Goal: Task Accomplishment & Management: Manage account settings

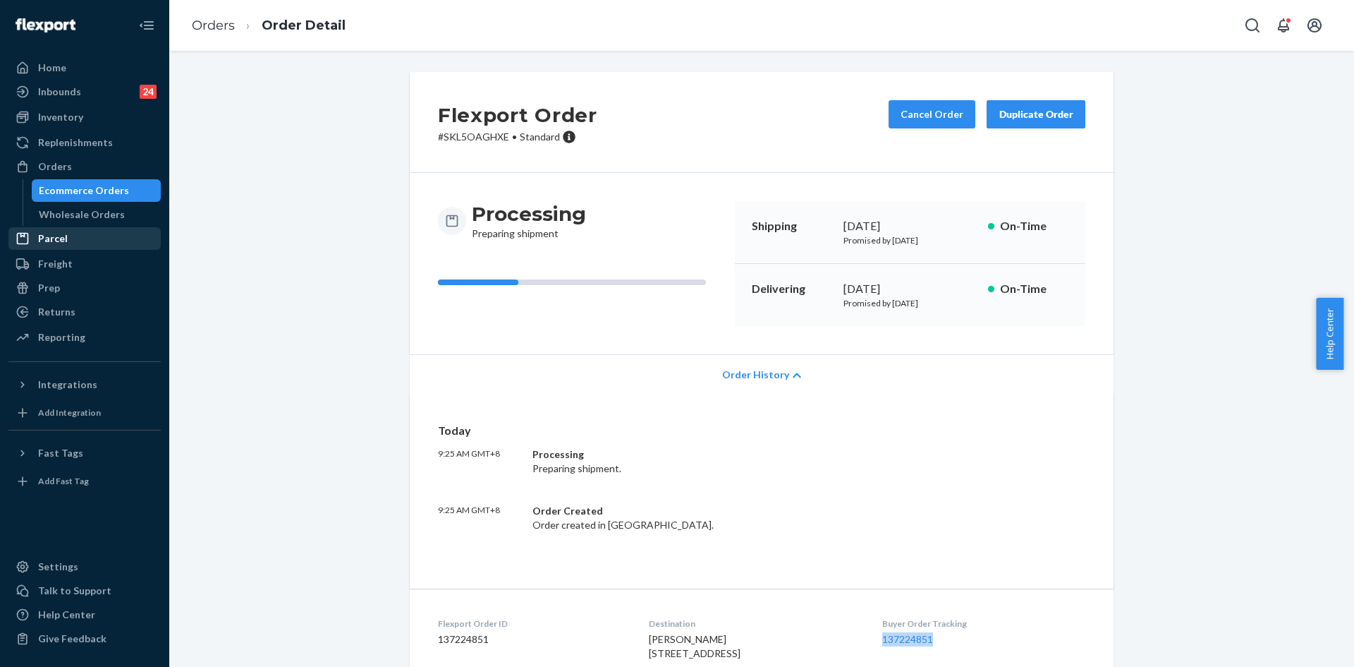
scroll to position [160, 0]
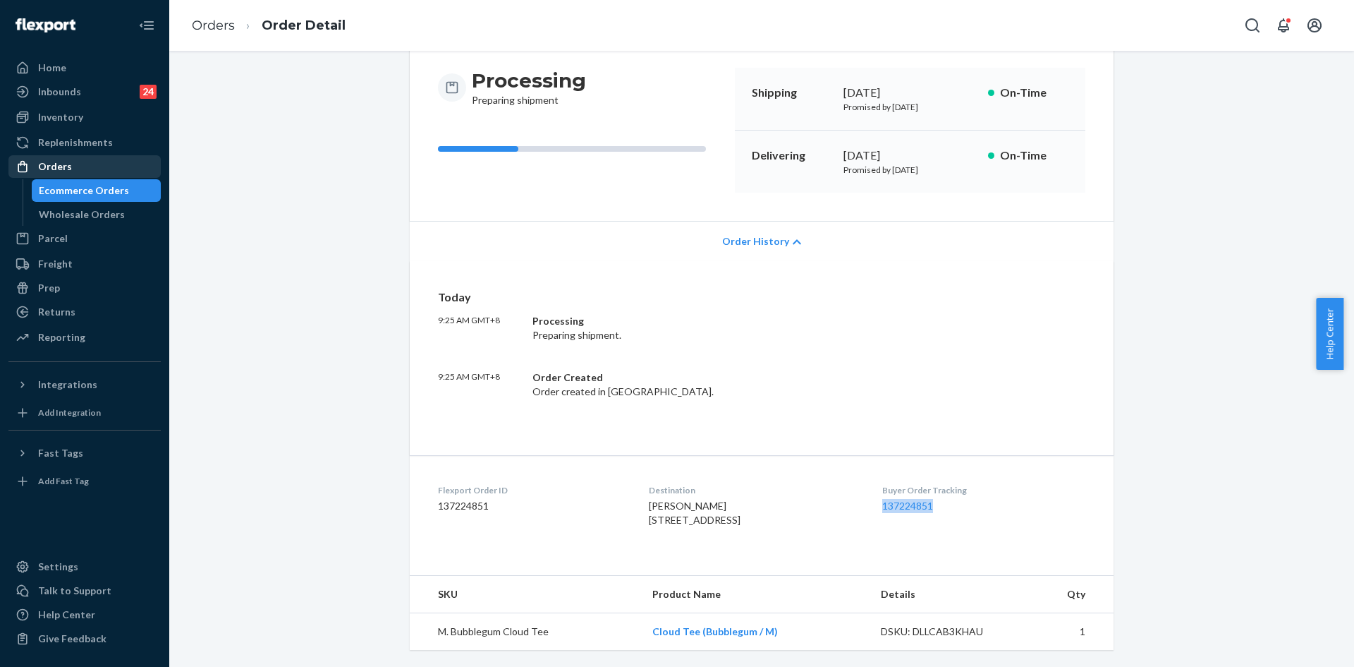
click at [87, 164] on div "Orders" at bounding box center [85, 167] width 150 height 20
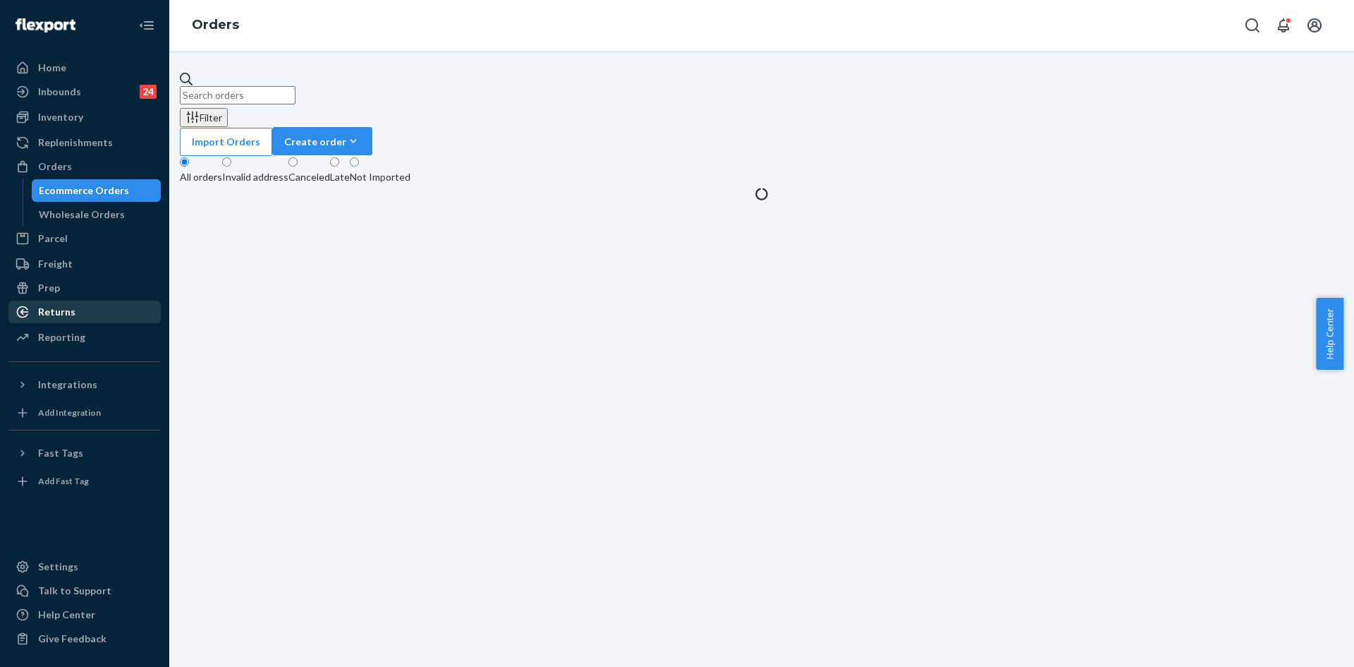
click at [102, 308] on div "Returns" at bounding box center [85, 312] width 150 height 20
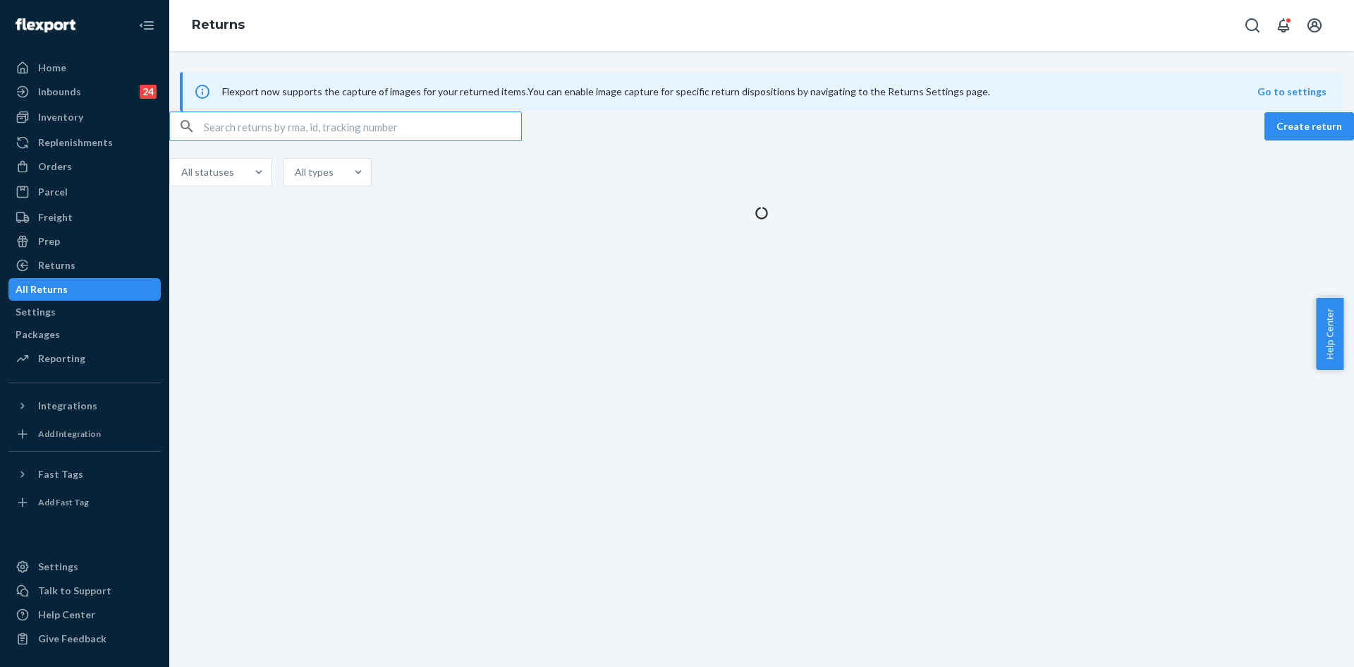
click at [303, 140] on input "text" at bounding box center [362, 126] width 317 height 28
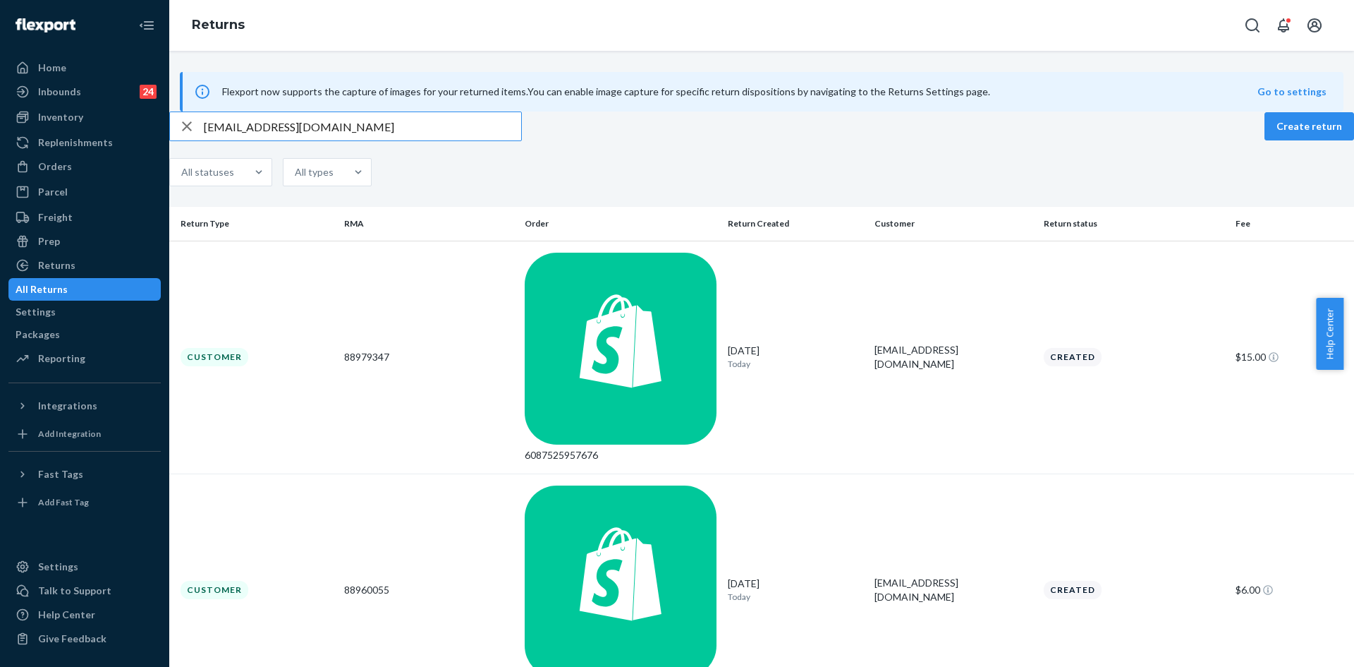
click at [370, 140] on input "[EMAIL_ADDRESS][DOMAIN_NAME]" at bounding box center [362, 126] width 317 height 28
paste input "253920873"
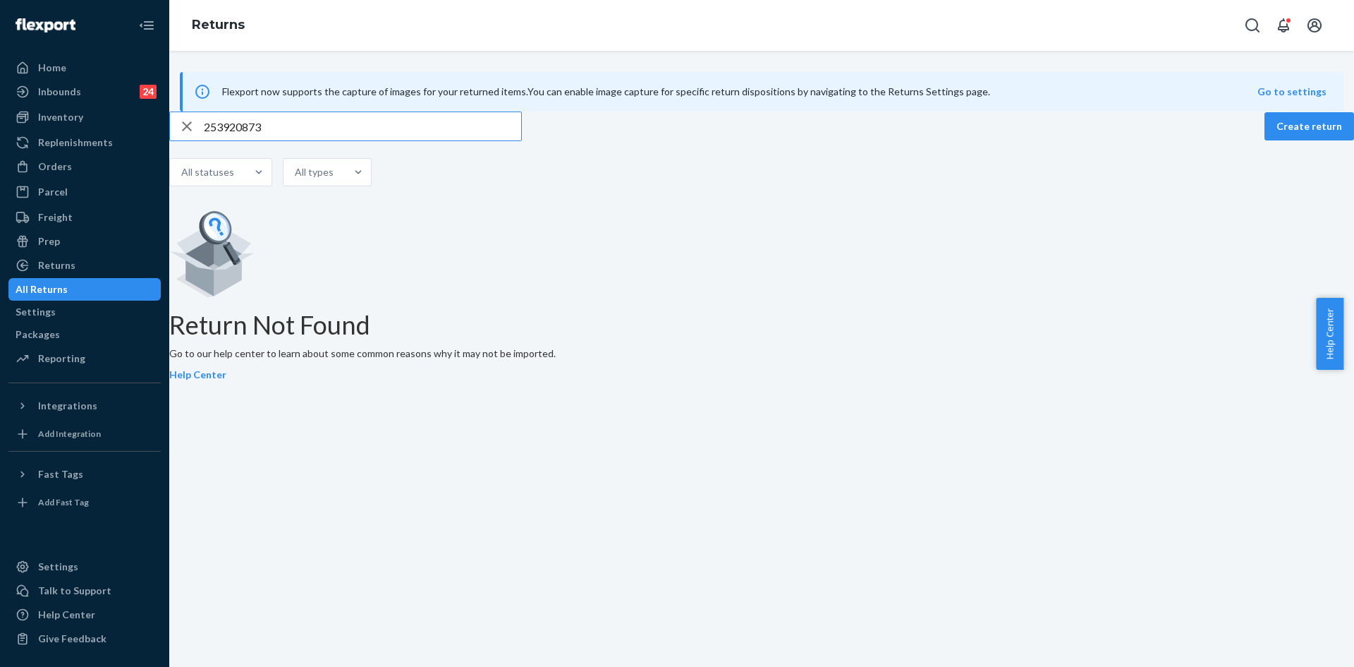
click at [227, 140] on input "253920873" at bounding box center [362, 126] width 317 height 28
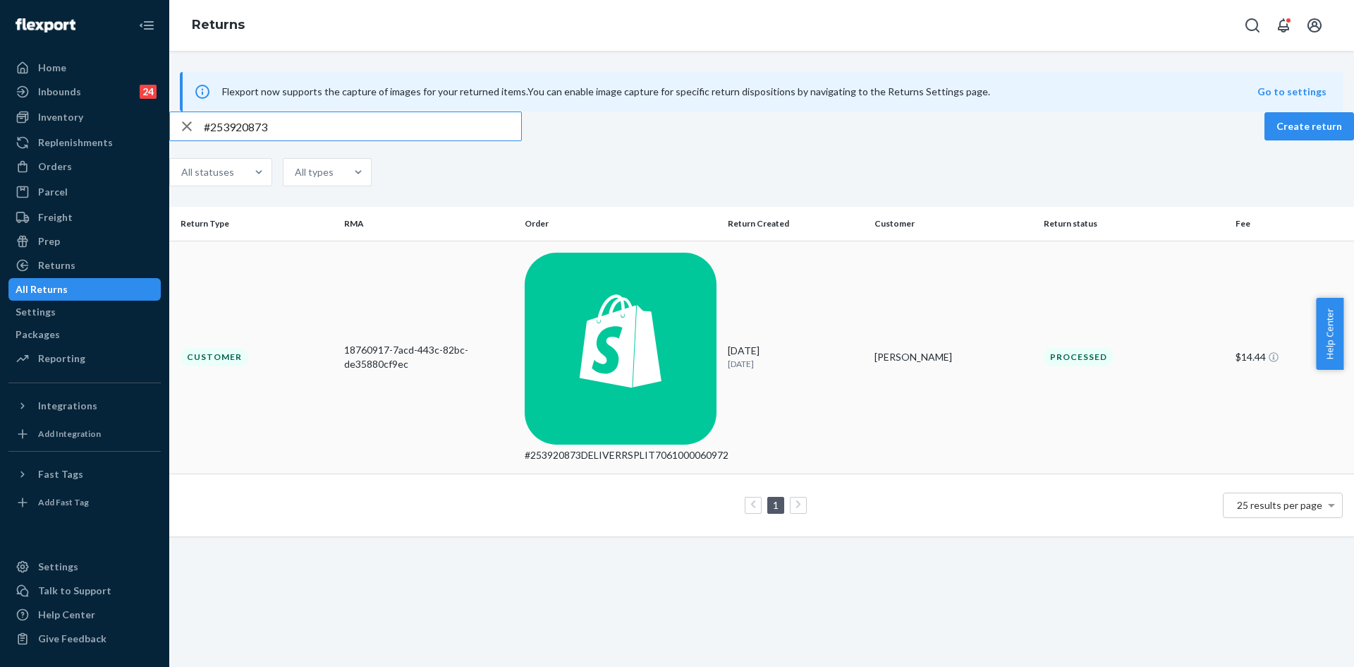
type input "#253920873"
click at [478, 343] on div "18760917-7acd-443c-82bc-de35880cf9ec" at bounding box center [428, 357] width 169 height 28
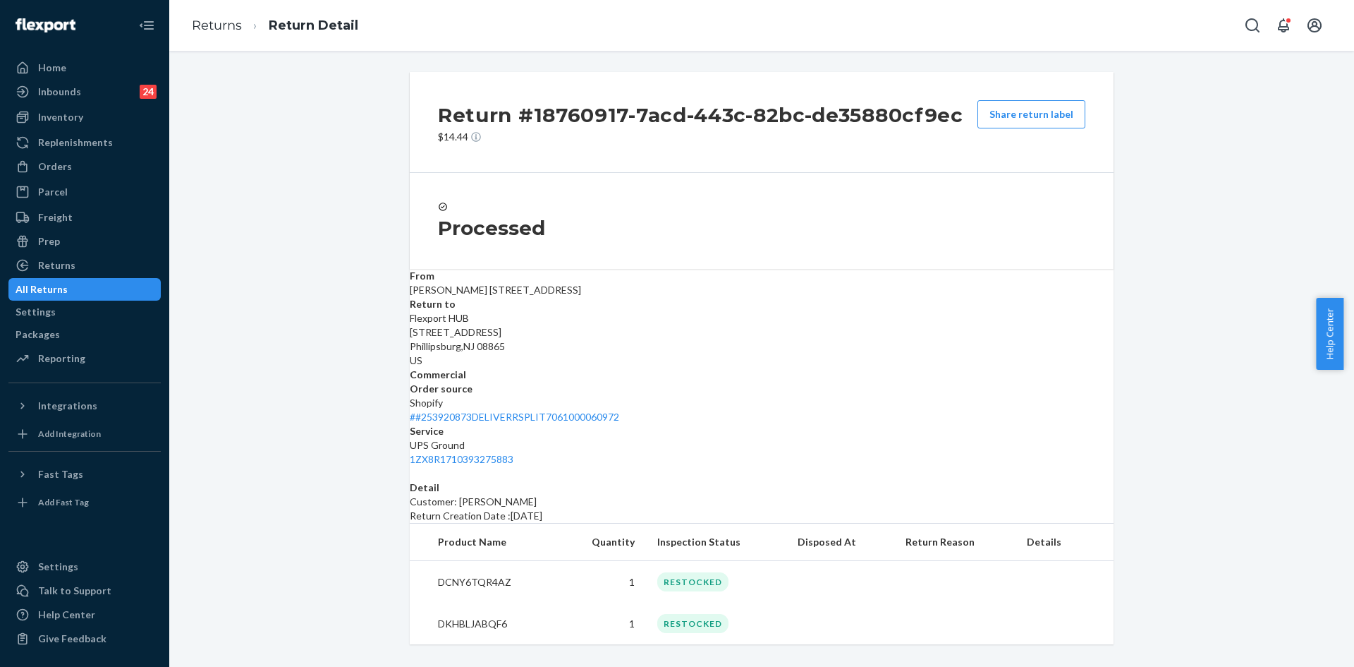
scroll to position [5, 0]
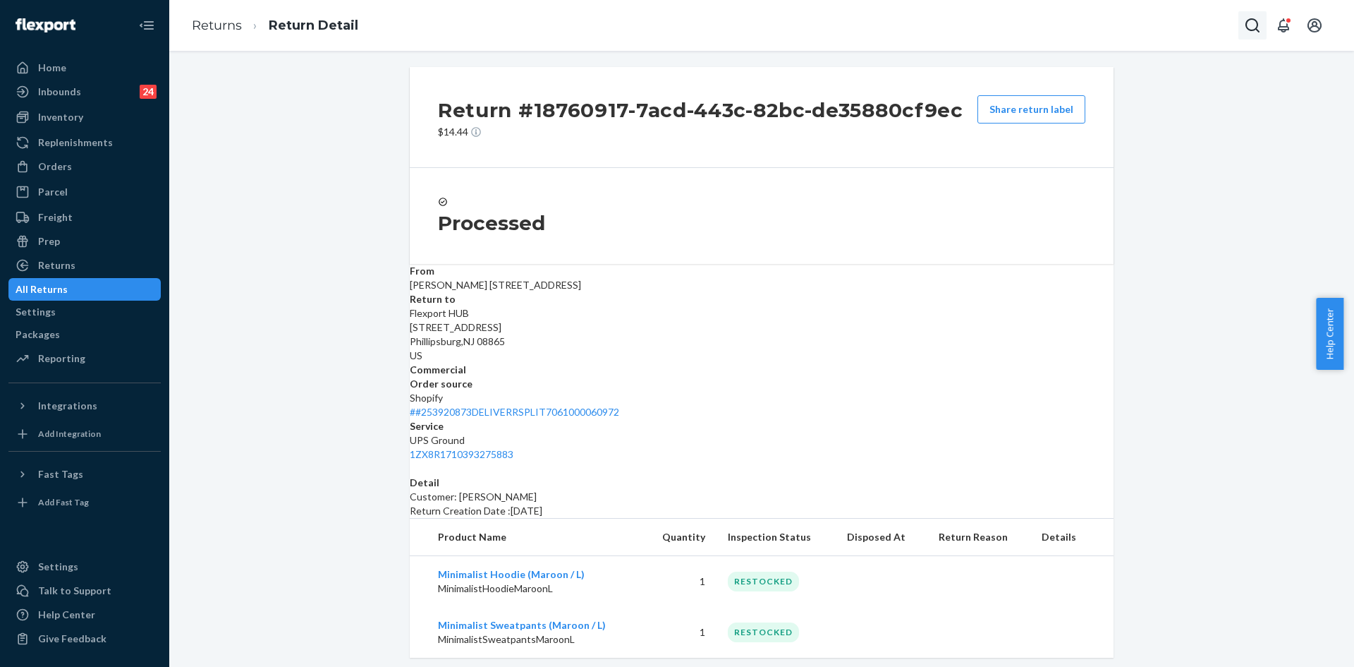
click at [1249, 21] on icon "Open Search Box" at bounding box center [1253, 25] width 14 height 14
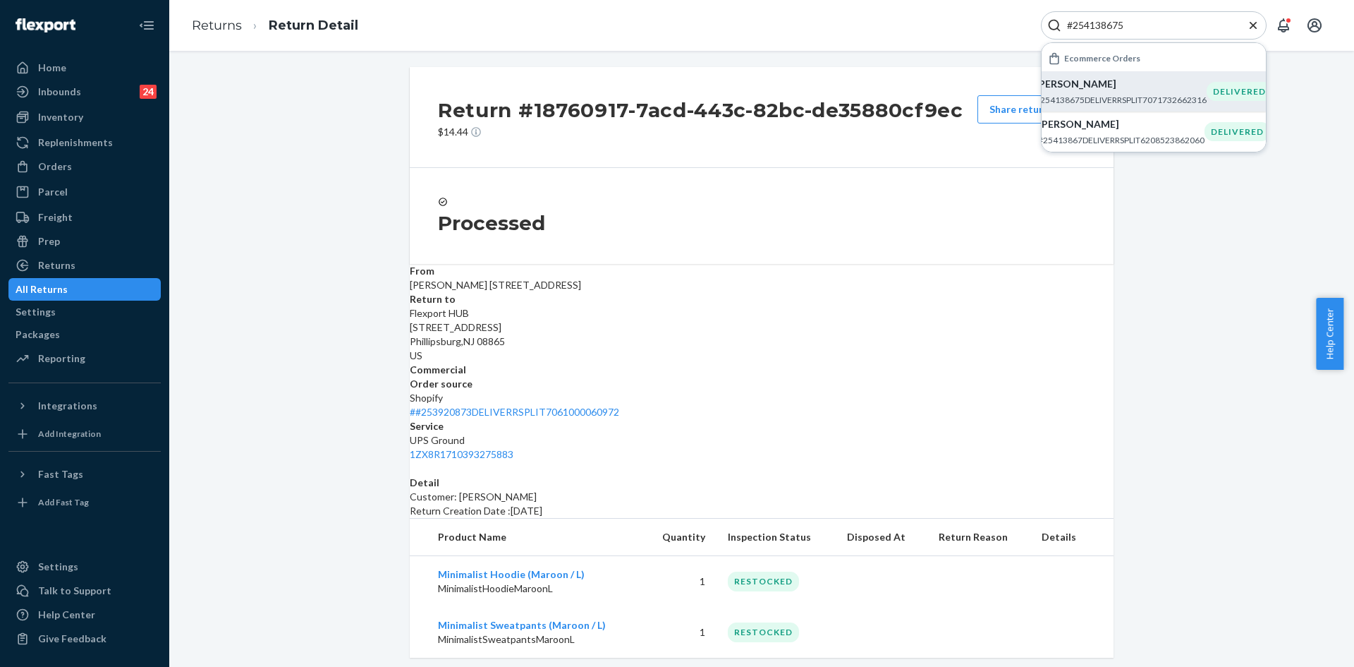
type input "#254138675"
click at [1072, 85] on p "[PERSON_NAME]" at bounding box center [1121, 84] width 171 height 14
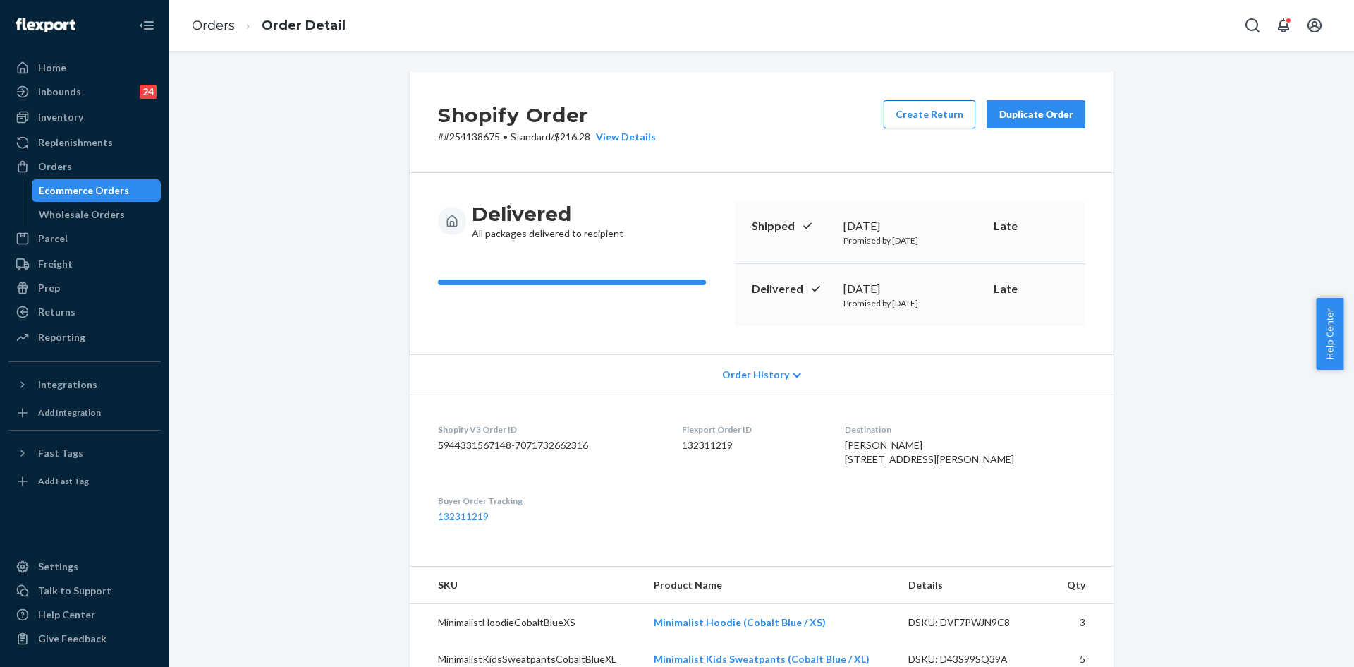
click at [916, 124] on button "Create Return" at bounding box center [930, 114] width 92 height 28
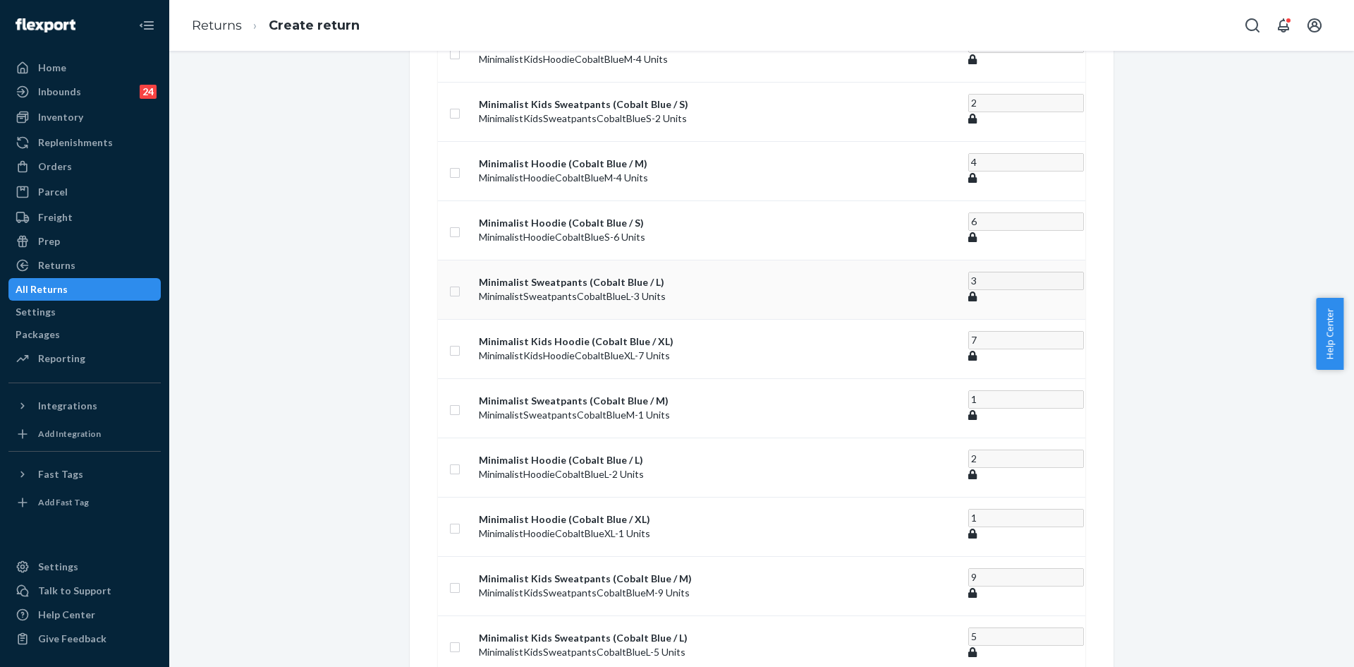
scroll to position [282, 0]
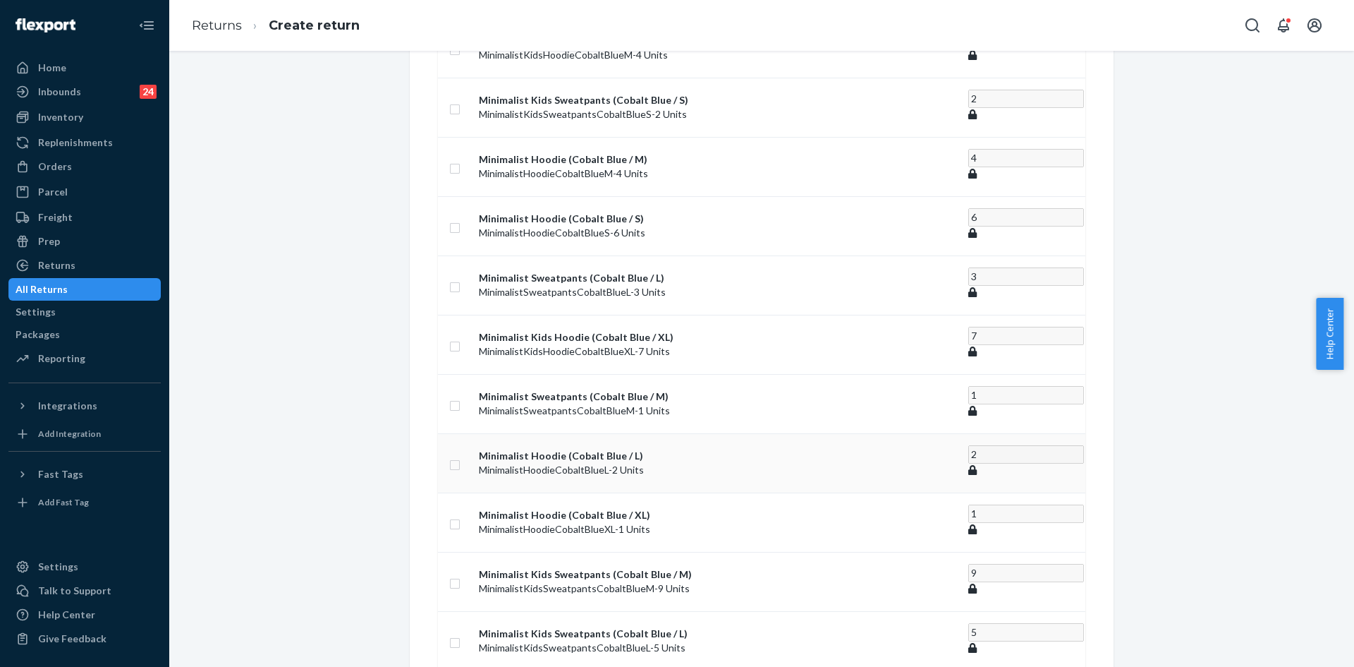
click at [461, 456] on input "checkbox" at bounding box center [454, 463] width 11 height 15
checkbox input "true"
type input "1"
click at [969, 450] on input "1" at bounding box center [1027, 459] width 116 height 18
click at [995, 370] on div "SKU Units Minimalist Hoodie (Cobalt Blue / XS) MinimalistHoodieCobaltBlueXS - 3…" at bounding box center [762, 384] width 648 height 1037
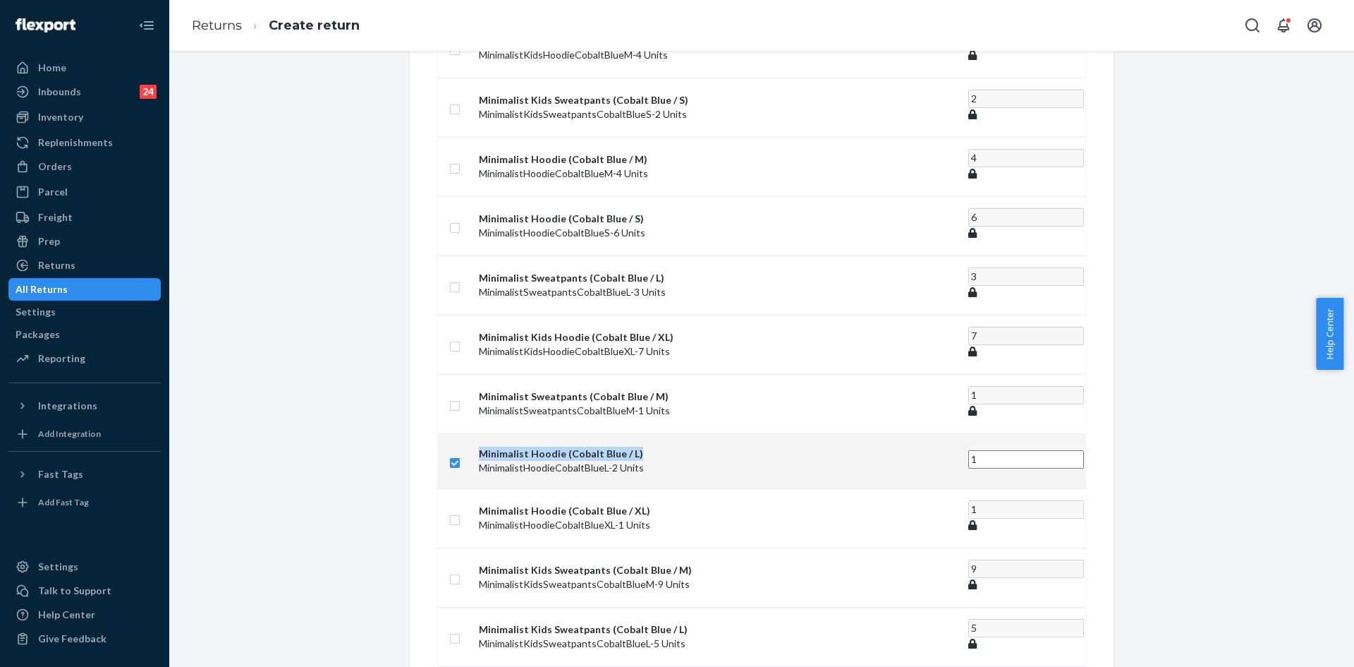
copy p "Minimalist Hoodie (Cobalt Blue / L)"
drag, startPoint x: 509, startPoint y: 398, endPoint x: 683, endPoint y: 394, distance: 173.6
click at [683, 433] on td "Minimalist Hoodie (Cobalt Blue / L) MinimalistHoodieCobaltBlueL - 2 Units" at bounding box center [718, 460] width 490 height 55
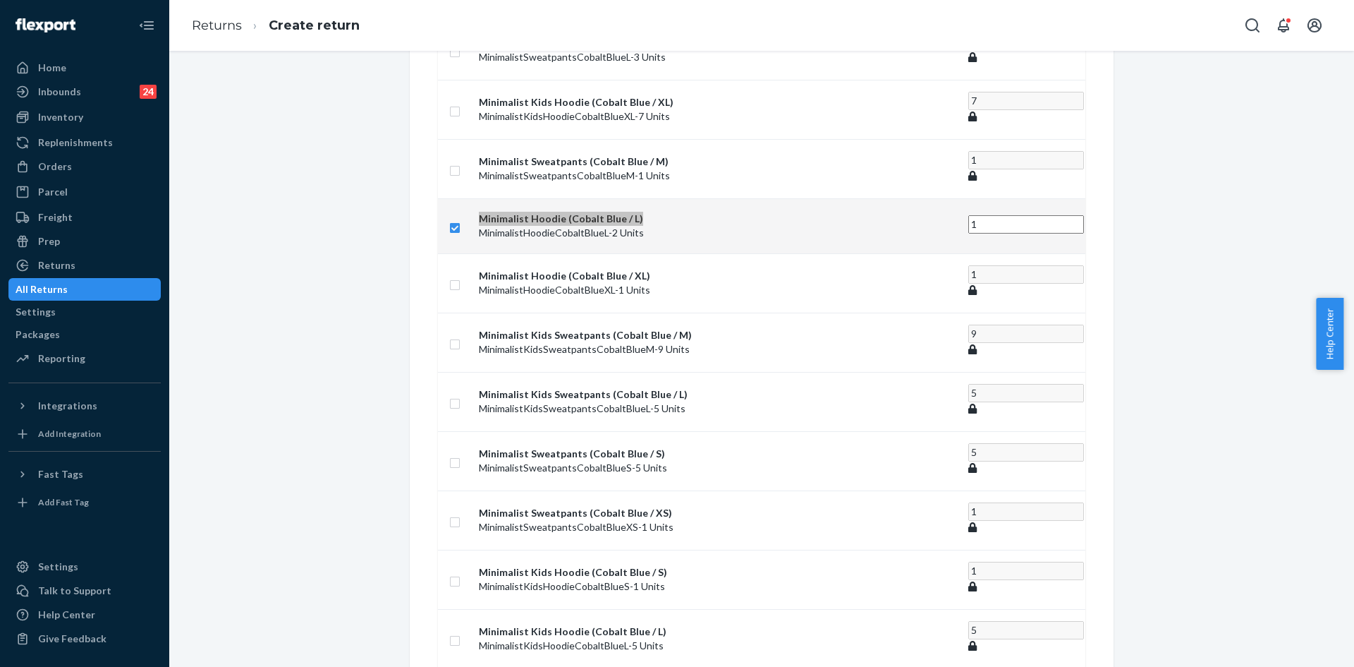
scroll to position [673, 0]
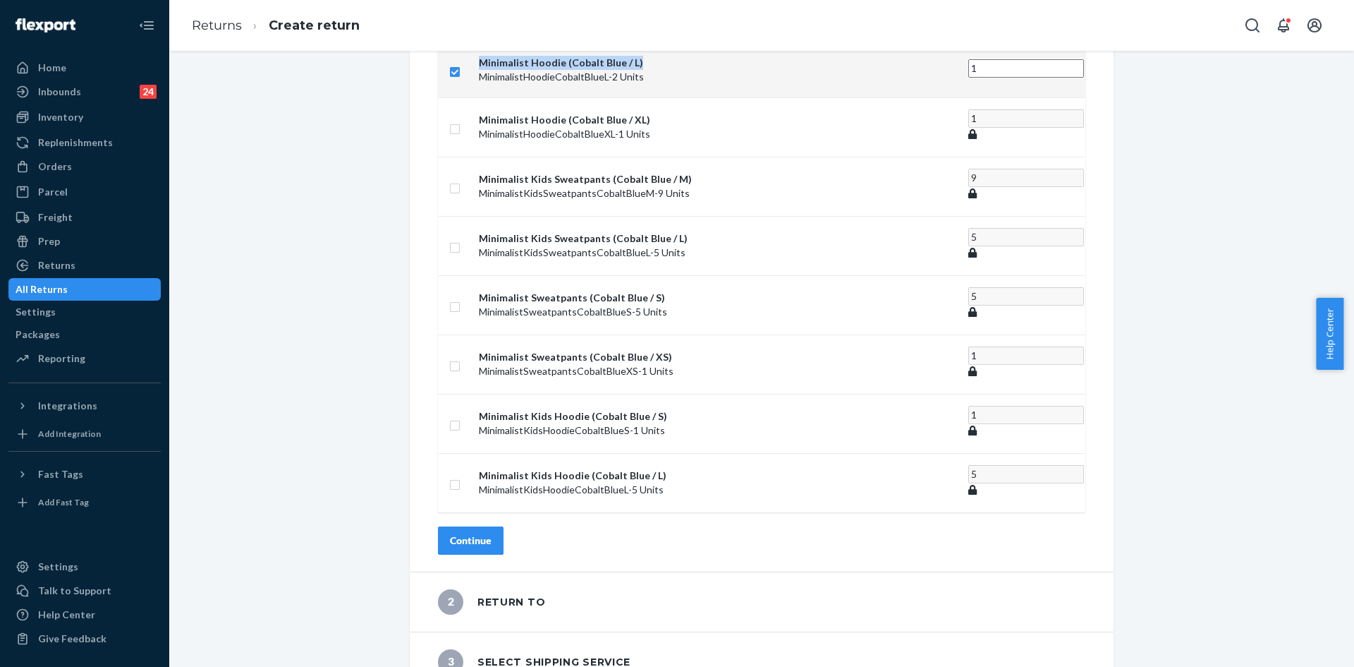
click at [492, 533] on div "Continue" at bounding box center [471, 540] width 42 height 14
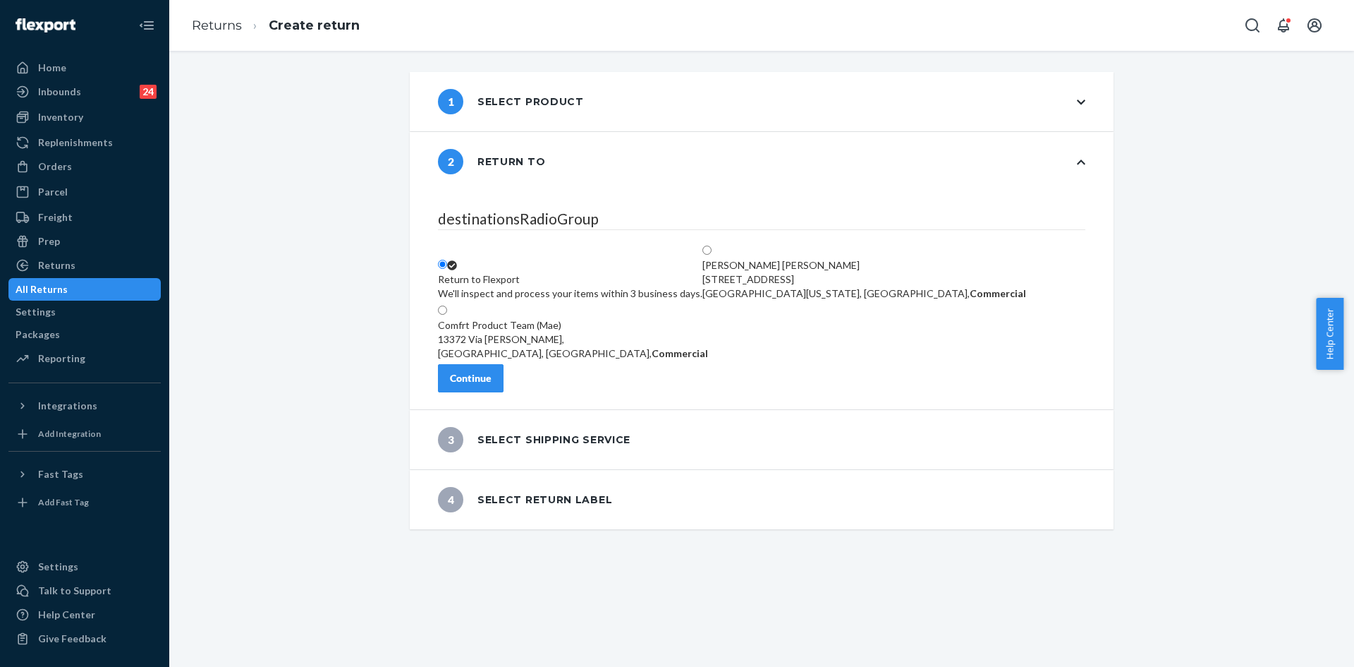
click at [492, 384] on div "Continue" at bounding box center [471, 378] width 42 height 14
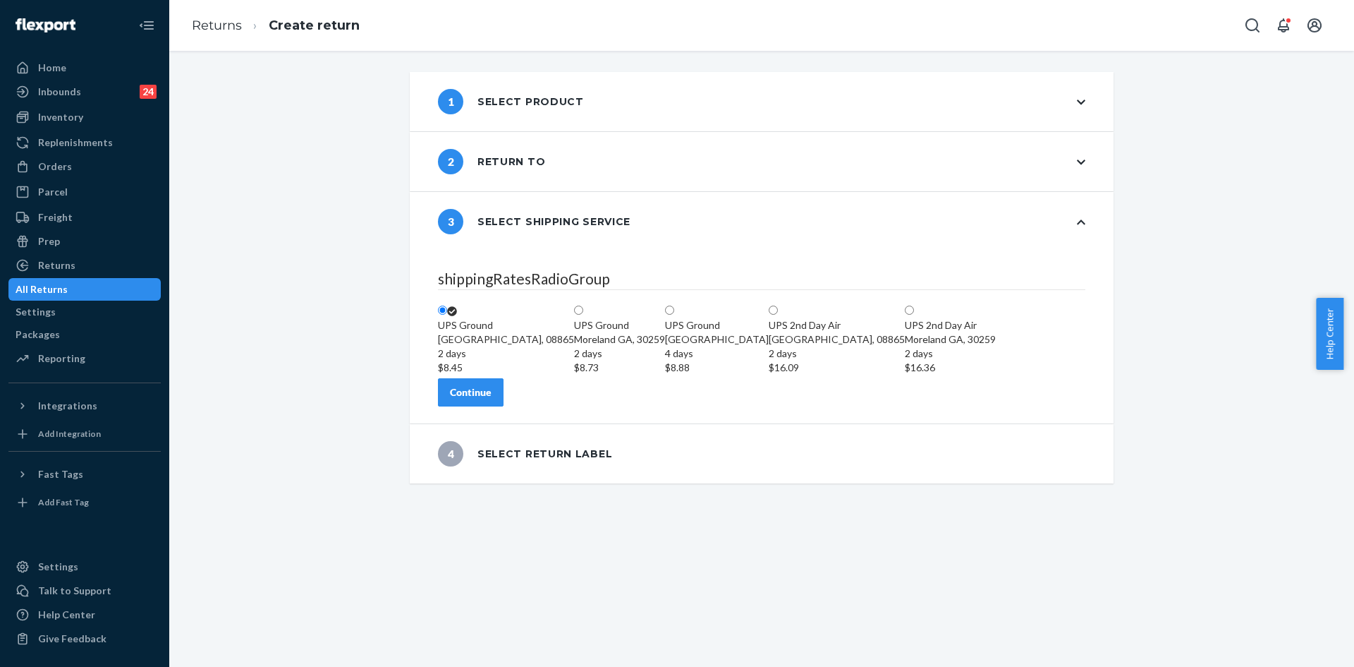
click at [499, 406] on button "Continue" at bounding box center [471, 392] width 66 height 28
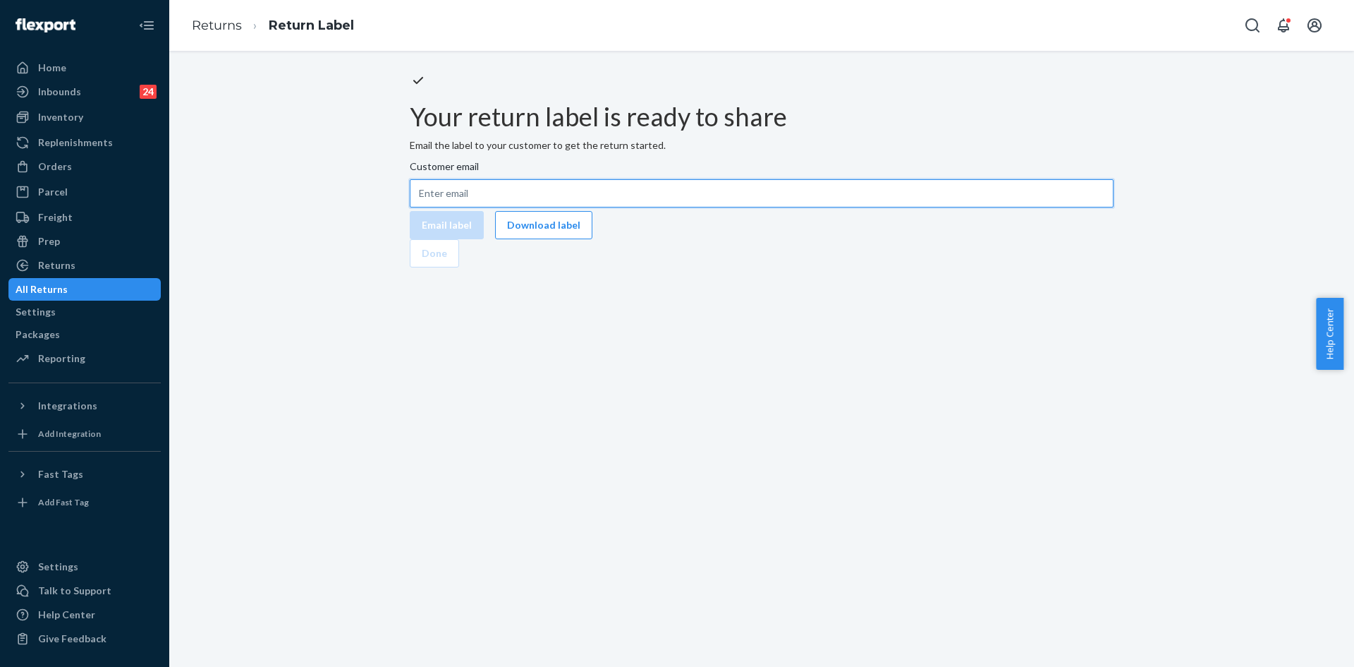
click at [631, 207] on input "Customer email" at bounding box center [762, 193] width 704 height 28
paste input "[EMAIL_ADDRESS][DOMAIN_NAME]"
type input "[EMAIL_ADDRESS][DOMAIN_NAME]"
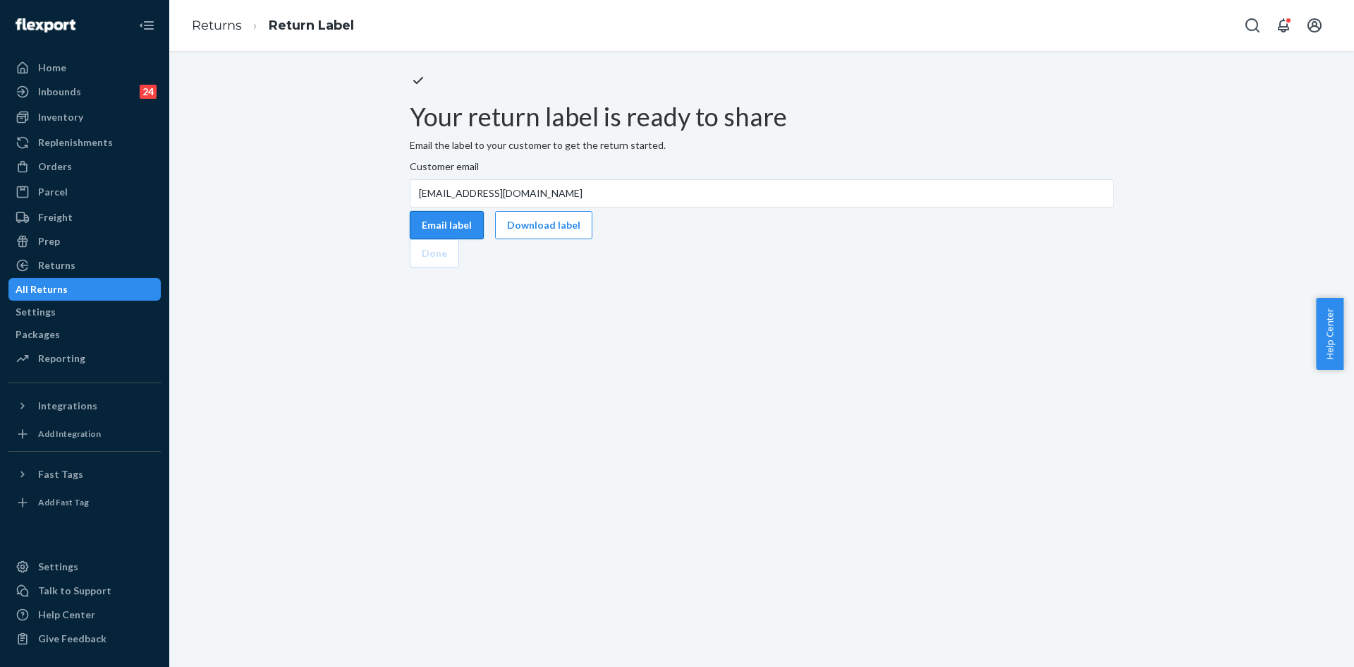
click at [484, 239] on button "Email label" at bounding box center [447, 225] width 74 height 28
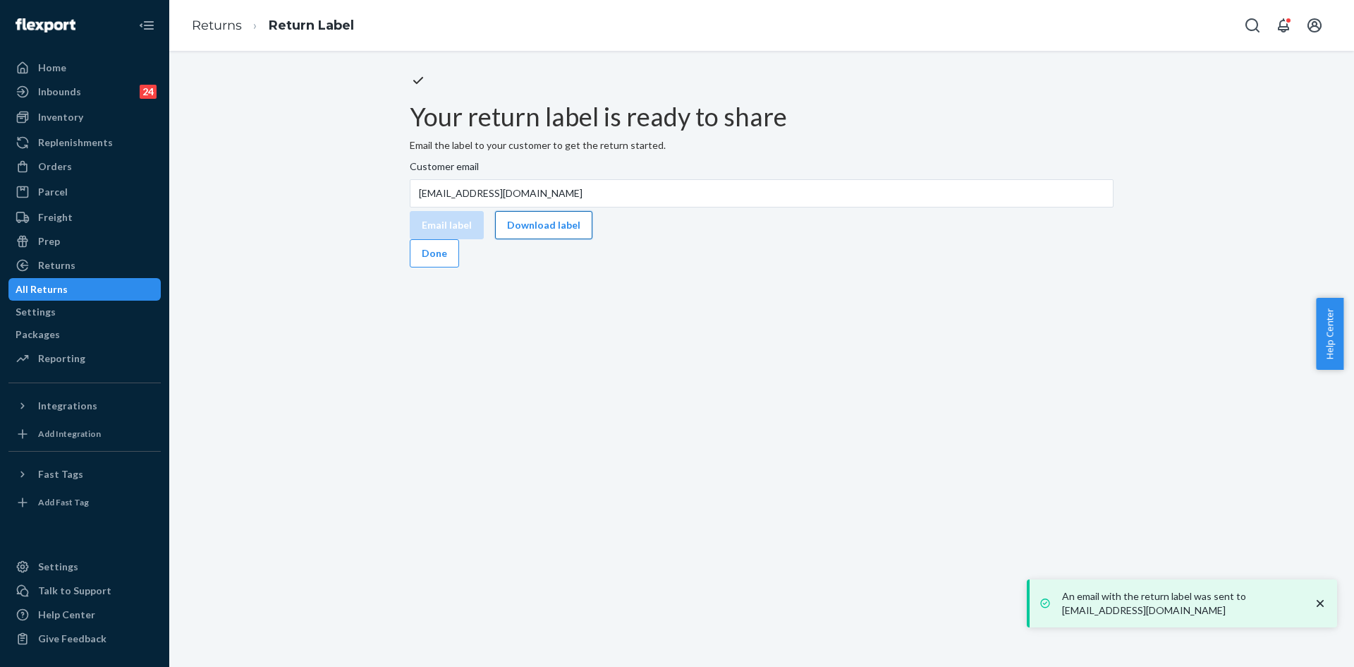
click at [593, 239] on button "Download label" at bounding box center [543, 225] width 97 height 28
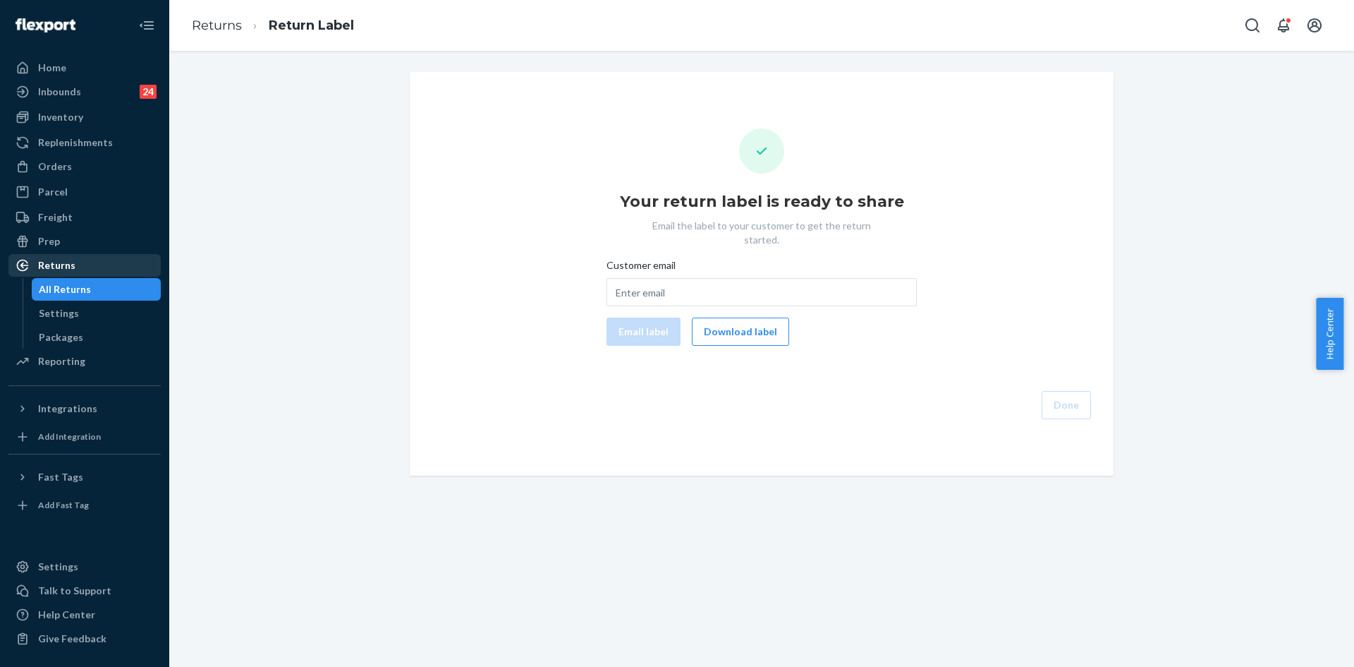
click at [79, 265] on div "Returns" at bounding box center [85, 265] width 150 height 20
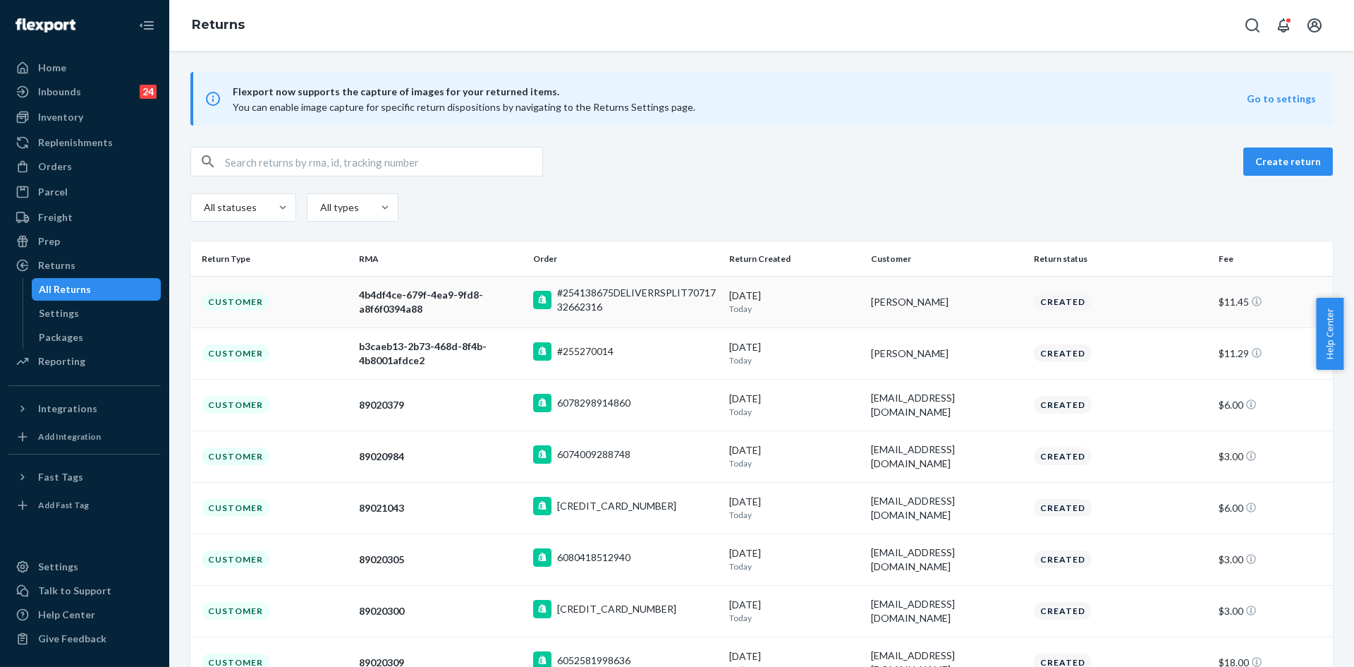
click at [710, 308] on div "#254138675DELIVERRSPLIT7071732662316" at bounding box center [637, 300] width 161 height 28
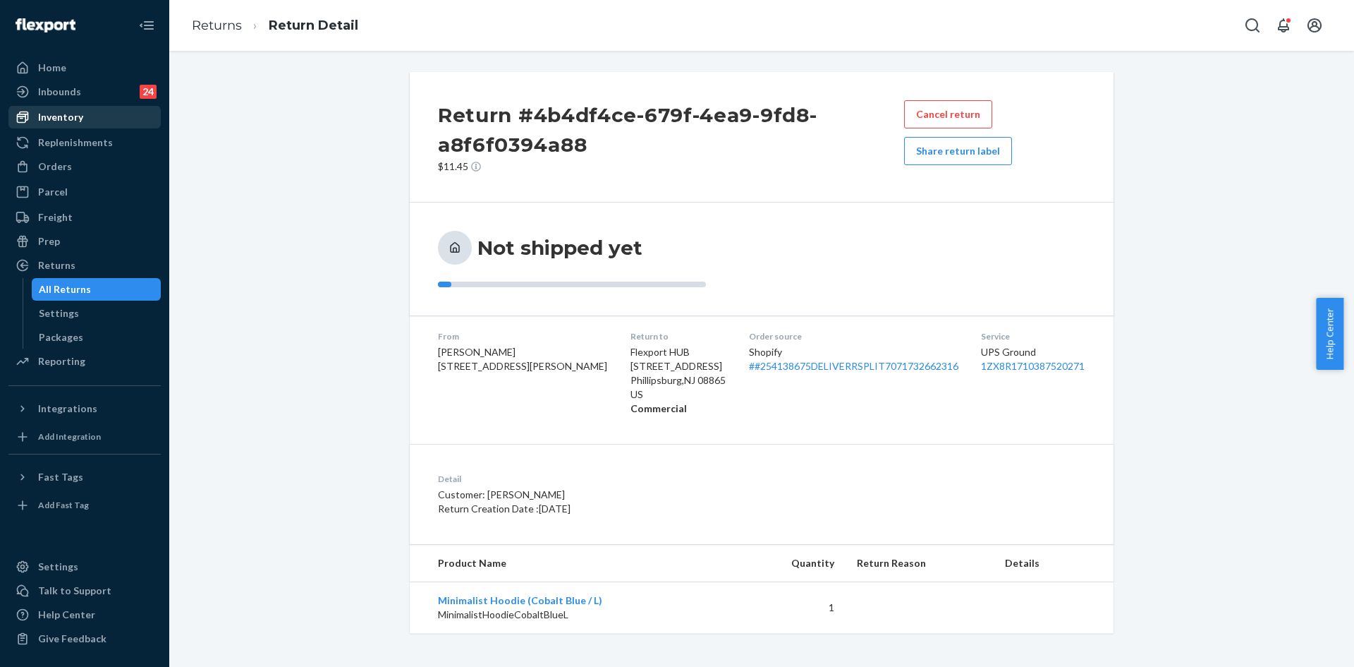
click at [98, 121] on div "Inventory" at bounding box center [85, 117] width 150 height 20
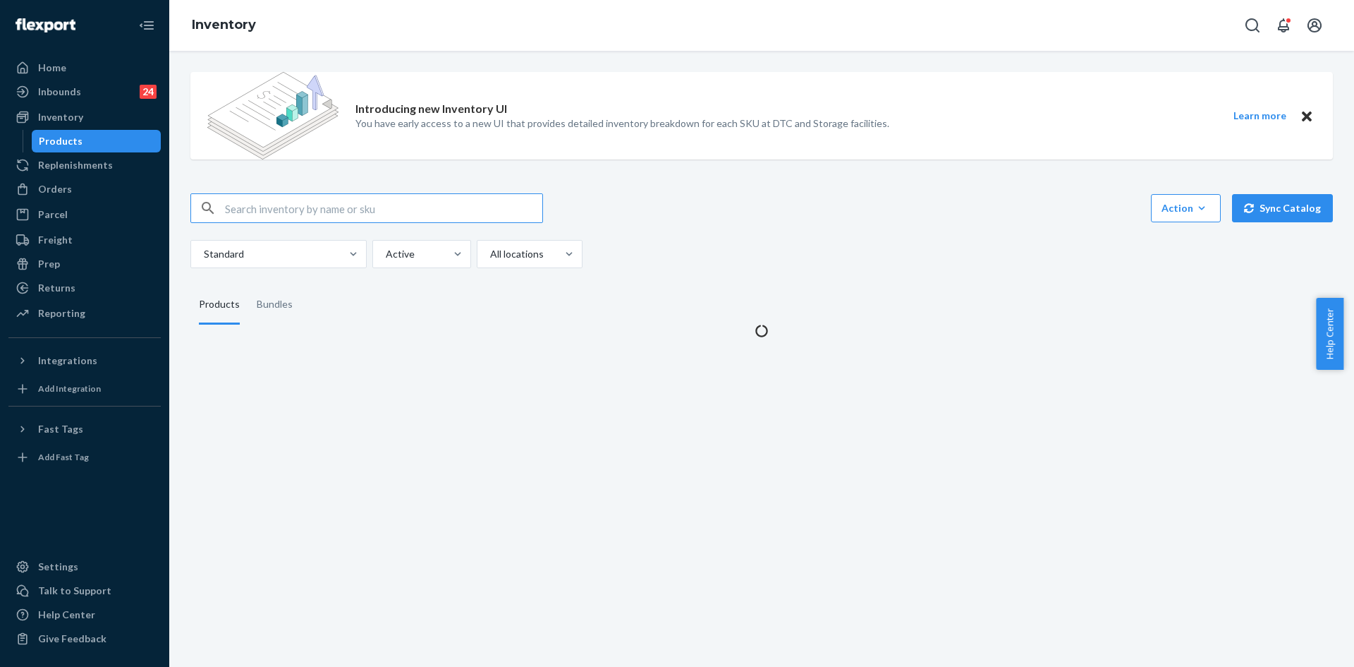
click at [298, 219] on input "text" at bounding box center [383, 208] width 317 height 28
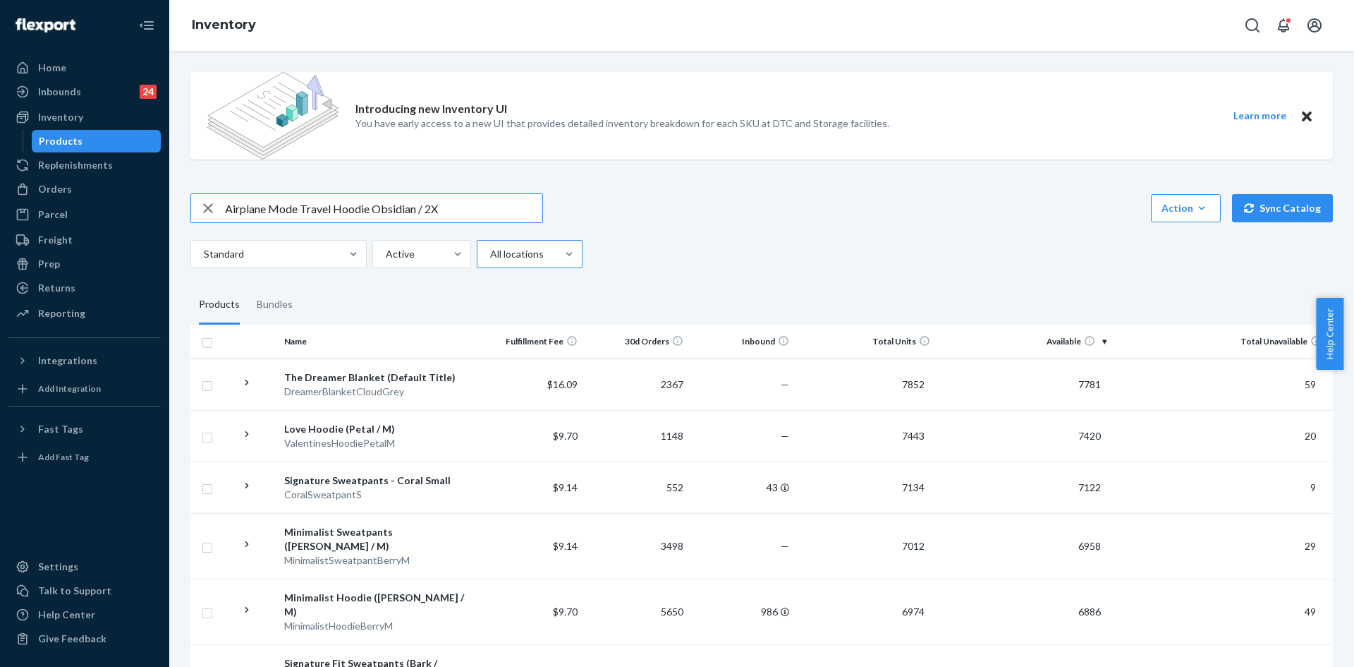
type input "Airplane Mode Travel Hoodie Obsidian / 2X"
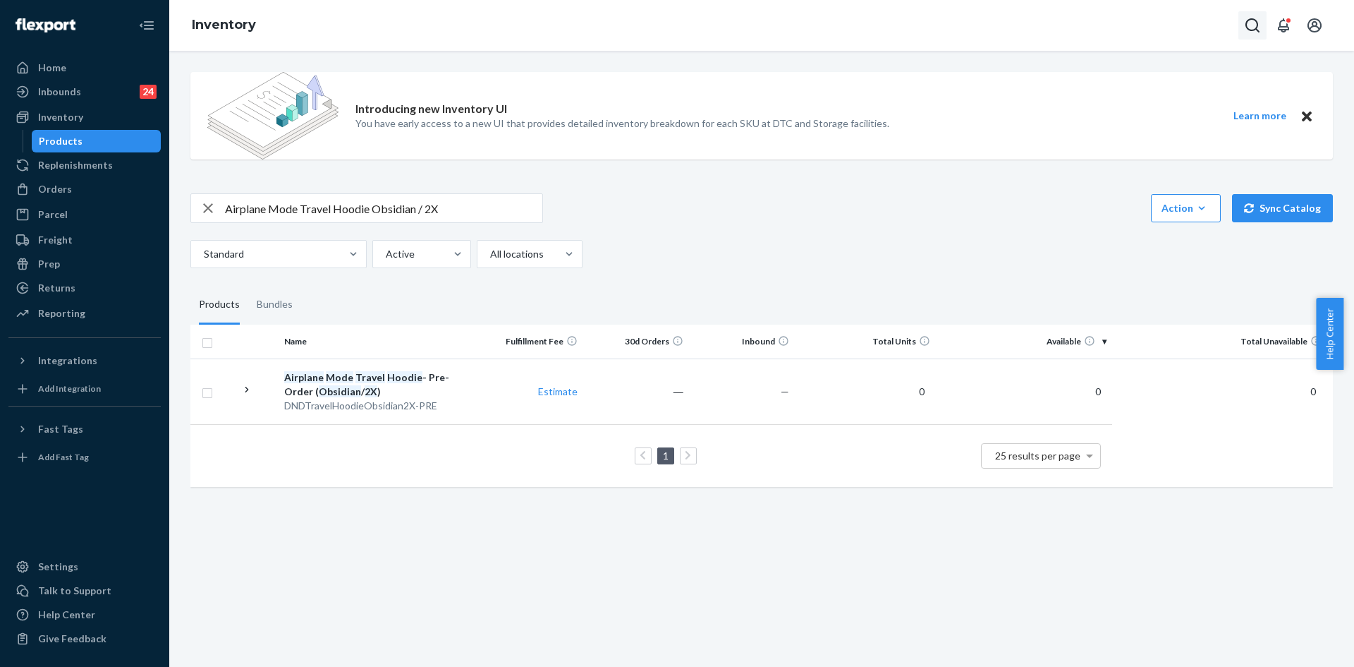
click at [1246, 26] on icon "Open Search Box" at bounding box center [1252, 25] width 17 height 17
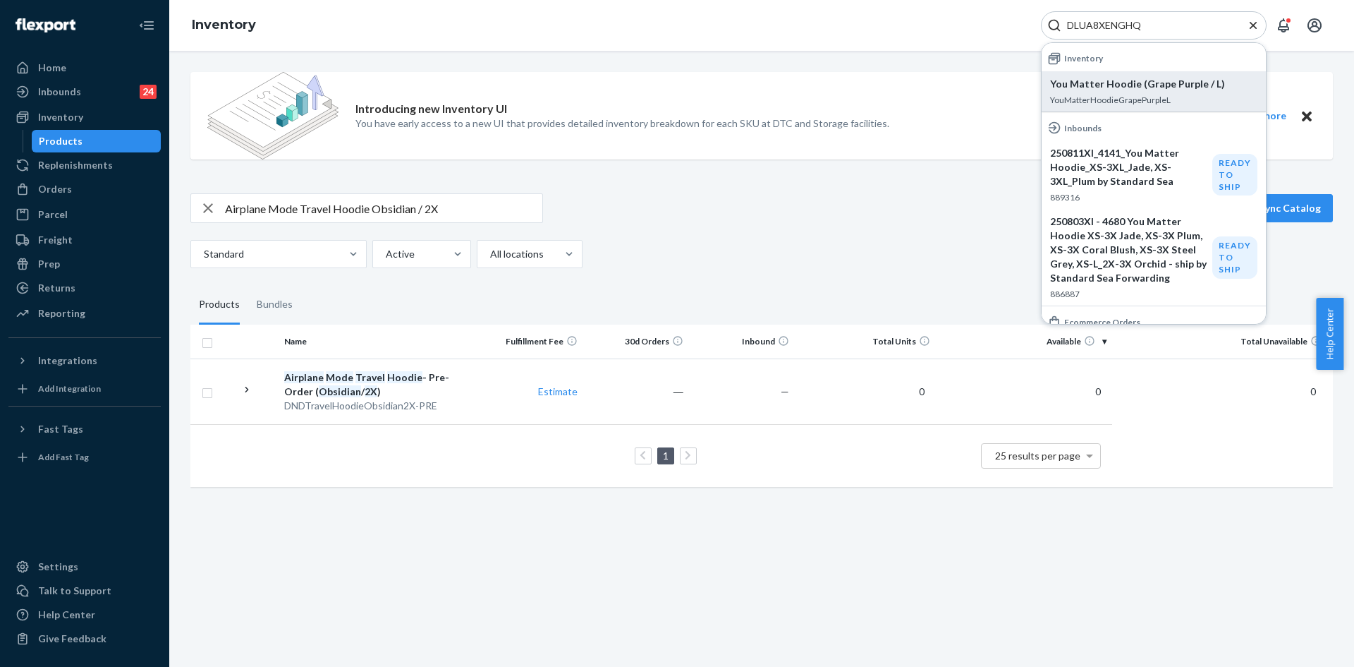
type input "DLUA8XENGHQ"
click at [1119, 92] on div "You Matter Hoodie (Grape Purple / L) YouMatterHoodieGrapePurpleL" at bounding box center [1153, 91] width 207 height 29
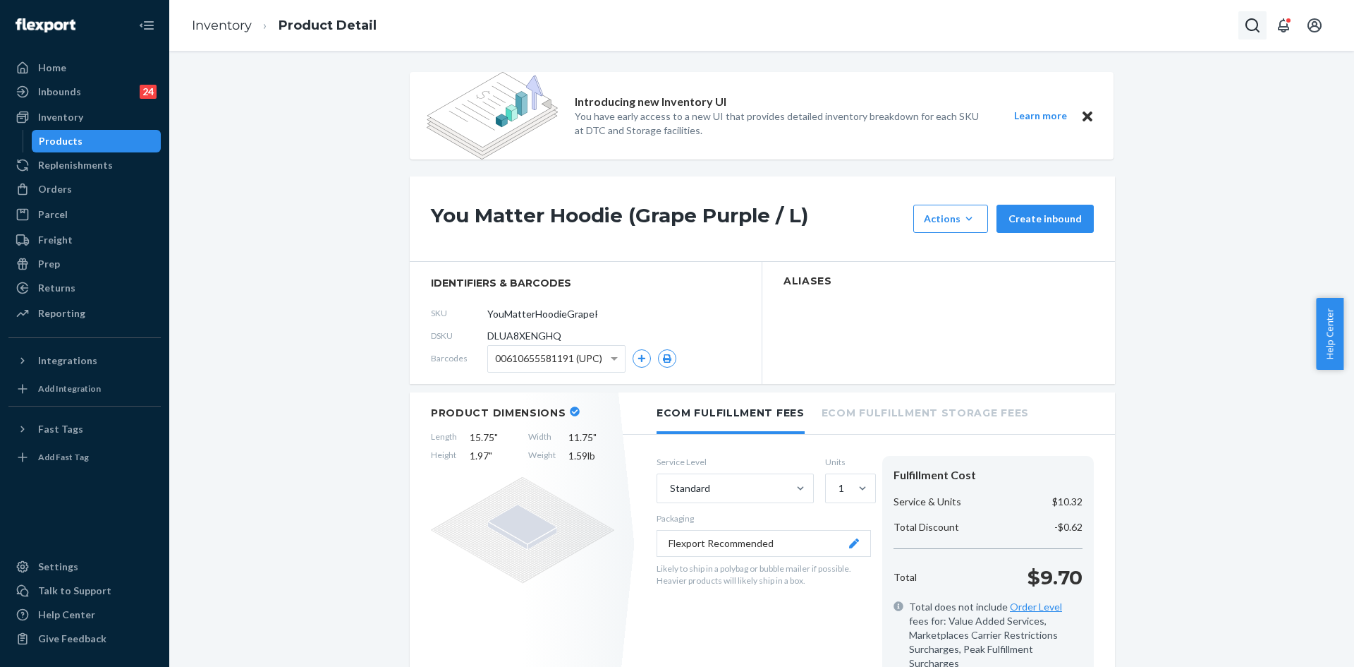
click at [1254, 25] on icon "Open Search Box" at bounding box center [1252, 25] width 17 height 17
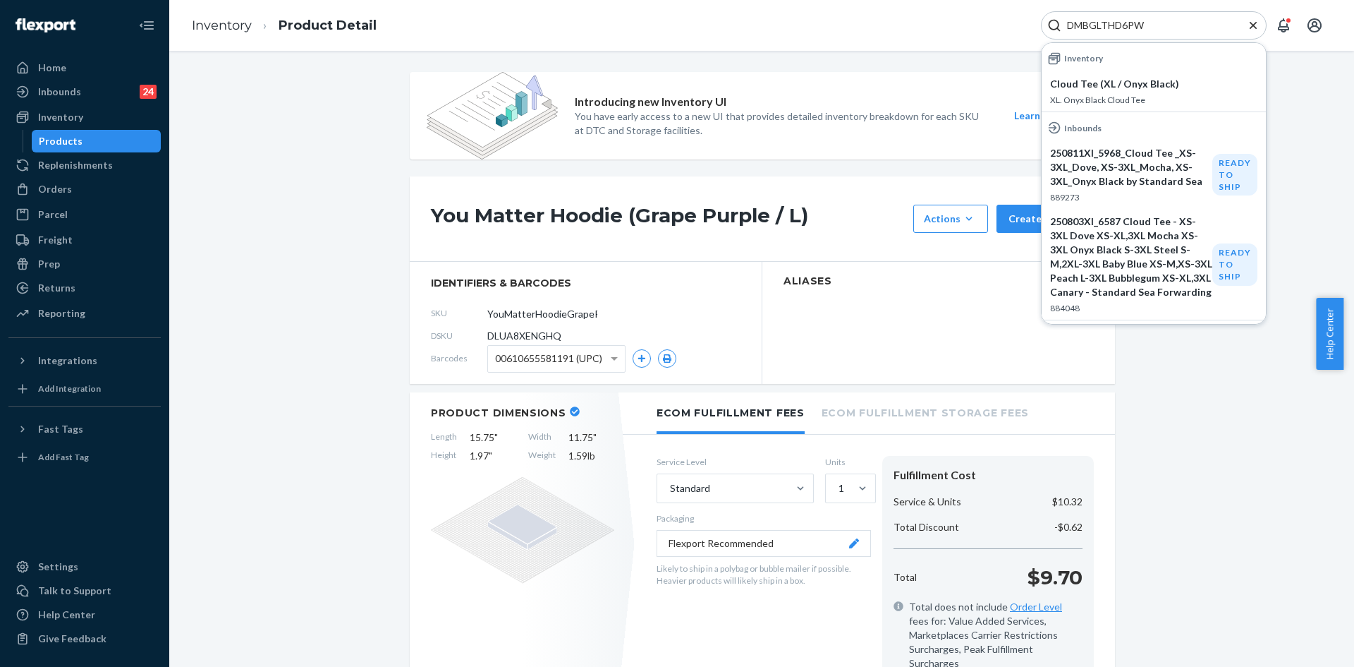
click at [1203, 27] on input "DMBGLTHD6PW" at bounding box center [1149, 25] width 174 height 14
paste input "QK4T9C2RTS"
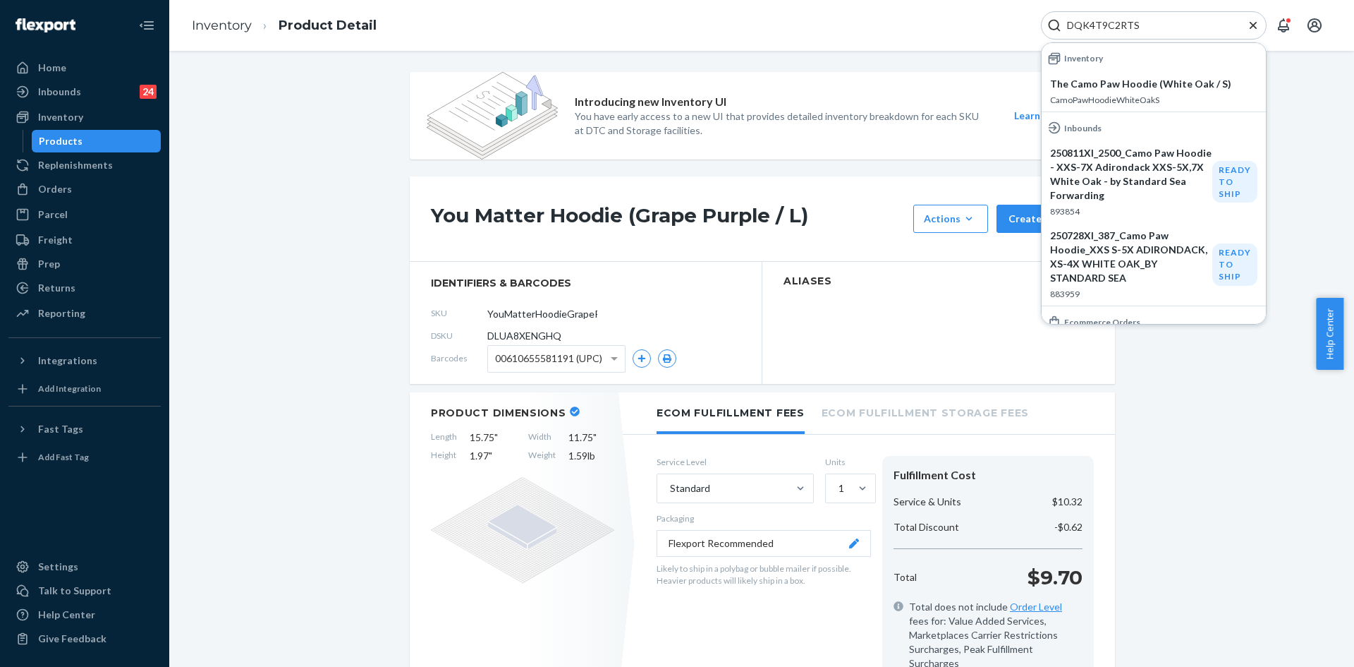
click at [1141, 14] on div "DQK4T9C2RTS" at bounding box center [1154, 25] width 226 height 28
click at [1141, 20] on input "DQK4T9C2RTS" at bounding box center [1149, 25] width 174 height 14
paste input "KFME3Y22N6"
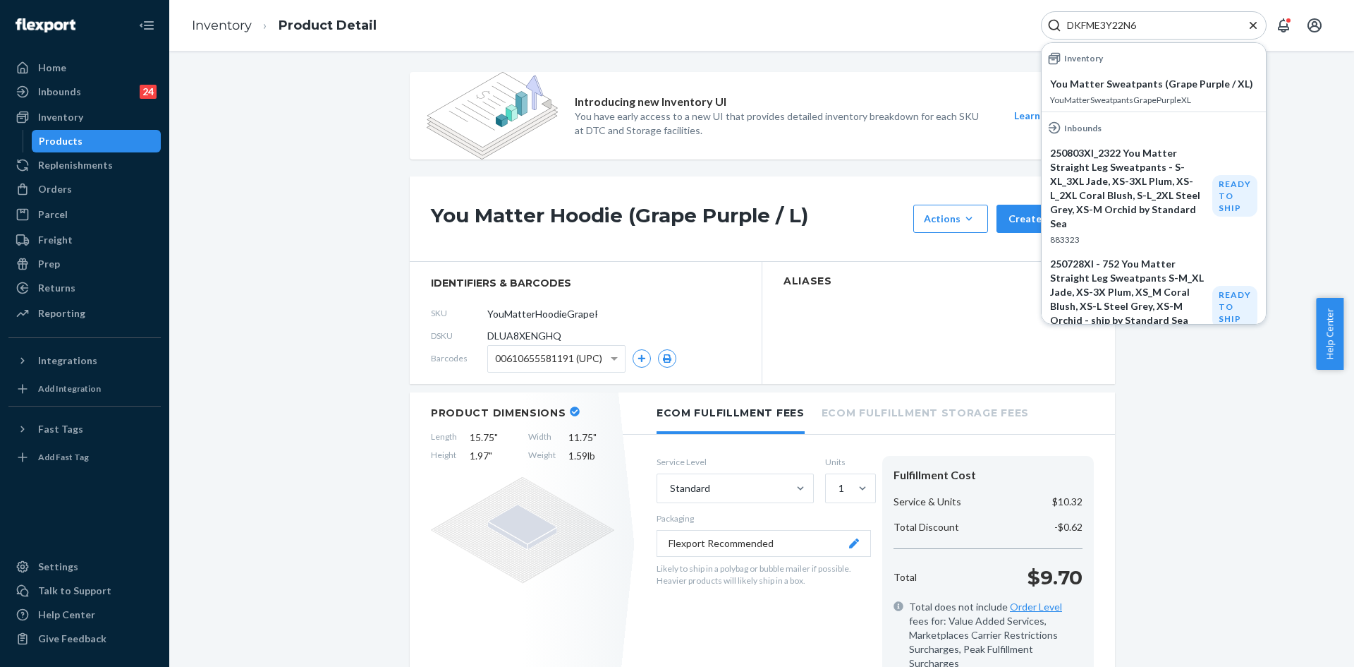
click at [1125, 22] on input "DKFME3Y22N6" at bounding box center [1149, 25] width 174 height 14
paste input "RJZZWQTE2"
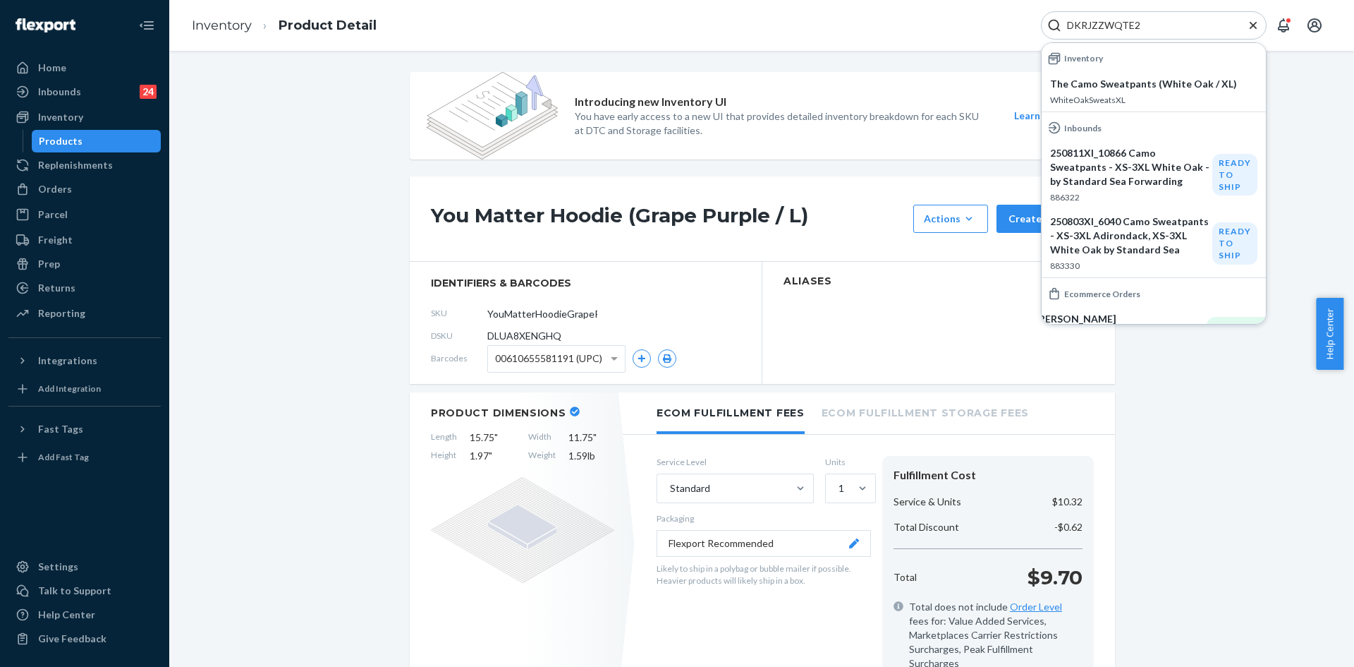
click at [1123, 30] on input "DKRJZZWQTE2" at bounding box center [1149, 25] width 174 height 14
paste input "YLVZYY96XF"
type input "DYLVZYY96XF"
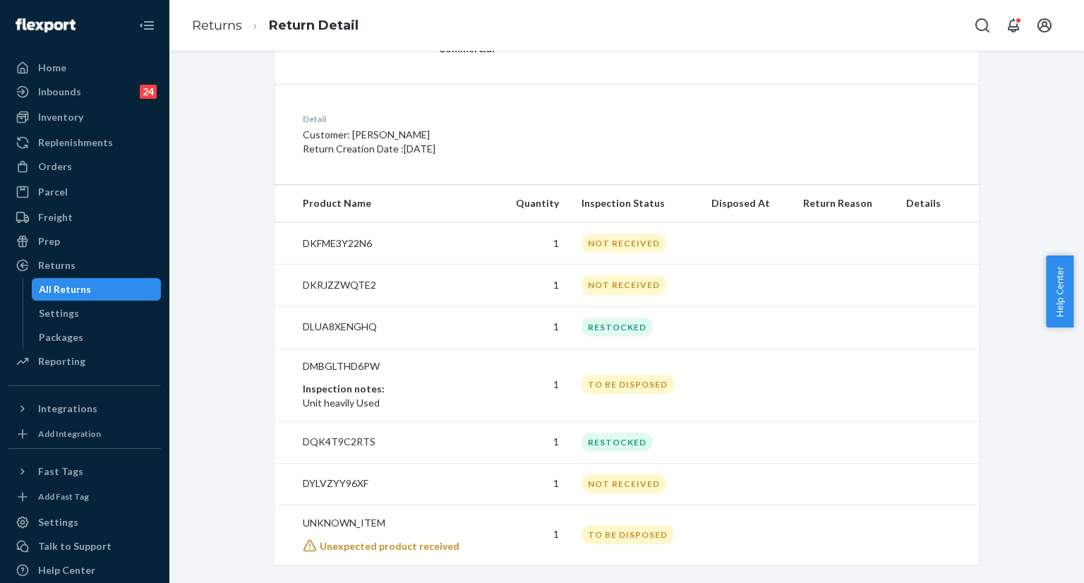
scroll to position [344, 0]
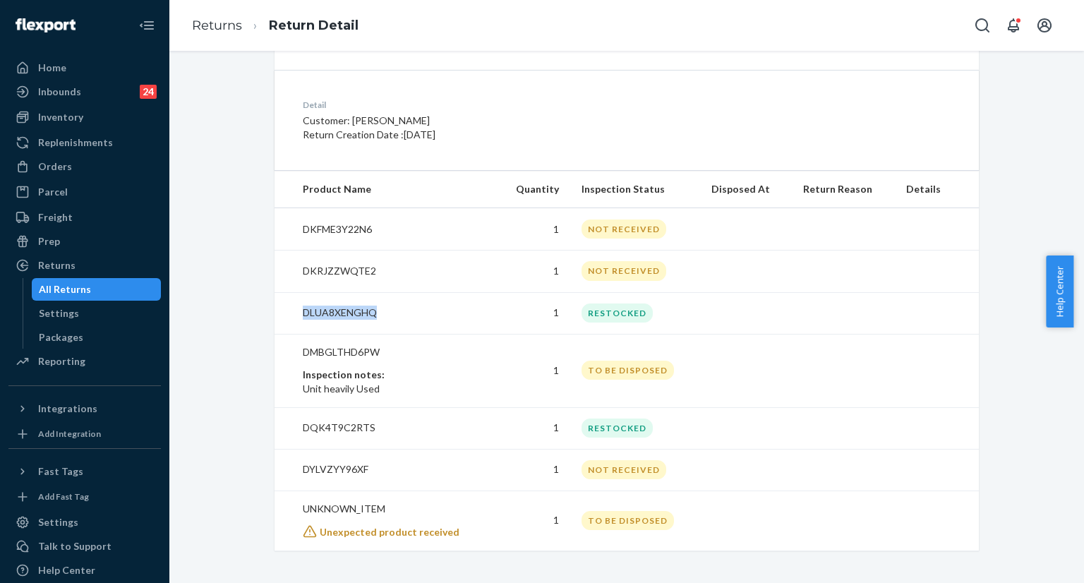
drag, startPoint x: 381, startPoint y: 311, endPoint x: 296, endPoint y: 310, distance: 84.7
click at [303, 310] on p "DLUA8XENGHQ" at bounding box center [394, 312] width 182 height 14
click at [404, 320] on td "DLUA8XENGHQ" at bounding box center [385, 313] width 222 height 42
copy p "DLUA8XENGHQ"
drag, startPoint x: 384, startPoint y: 311, endPoint x: 293, endPoint y: 311, distance: 91.0
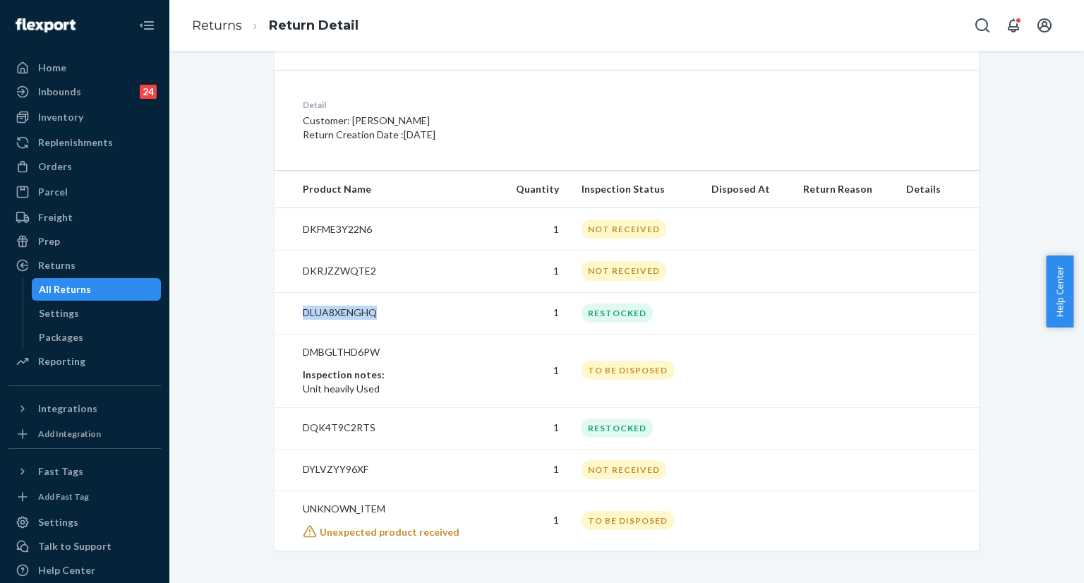
click at [293, 311] on td "DLUA8XENGHQ" at bounding box center [385, 313] width 222 height 42
copy p "DMBGLTHD6PW"
drag, startPoint x: 293, startPoint y: 351, endPoint x: 375, endPoint y: 349, distance: 81.1
click at [375, 349] on td "DMBGLTHD6PW Inspection notes: Unit heavily Used" at bounding box center [385, 370] width 222 height 73
drag, startPoint x: 389, startPoint y: 348, endPoint x: 389, endPoint y: 335, distance: 13.4
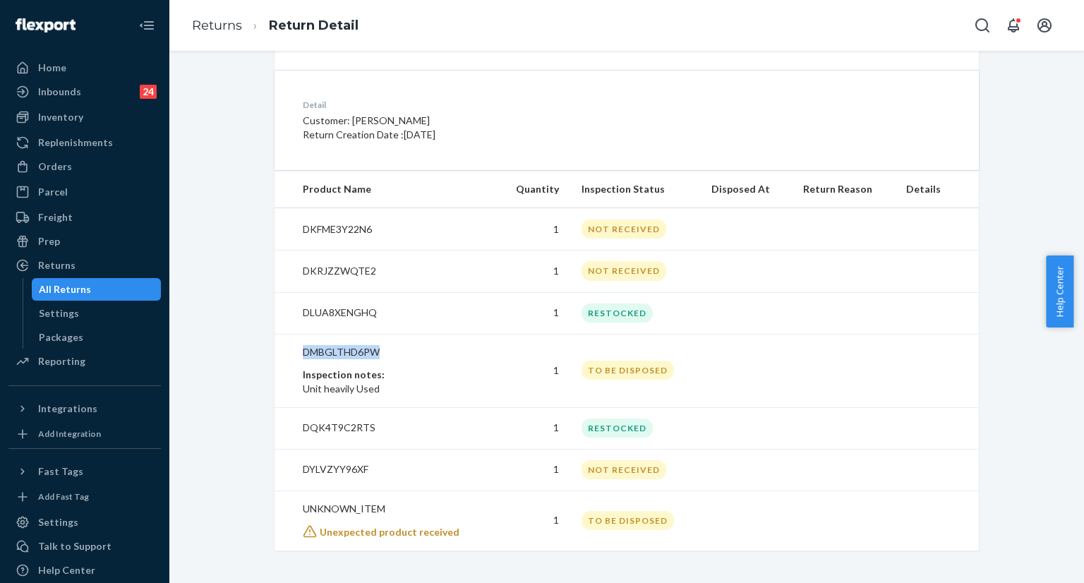
click at [389, 348] on p "DMBGLTHD6PW" at bounding box center [394, 352] width 182 height 14
copy p "LUA8XENGHQ"
copy p "DLUA8XENGHQ"
drag, startPoint x: 379, startPoint y: 310, endPoint x: 298, endPoint y: 310, distance: 81.1
click at [303, 310] on p "DLUA8XENGHQ" at bounding box center [394, 312] width 182 height 14
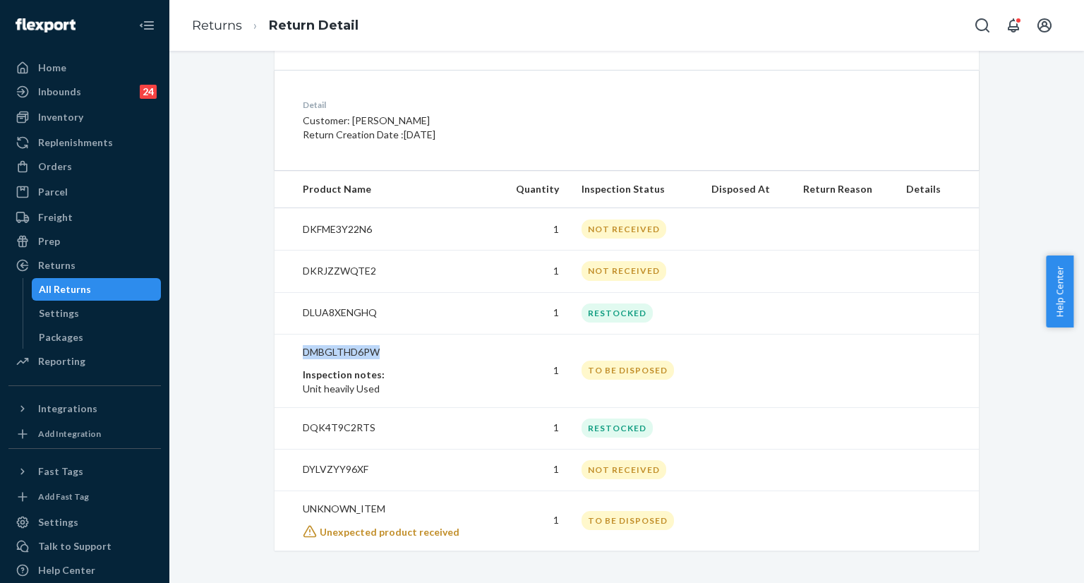
copy p "DMBGLTHD6PW"
drag, startPoint x: 365, startPoint y: 347, endPoint x: 274, endPoint y: 343, distance: 91.1
click at [274, 343] on td "DMBGLTHD6PW Inspection notes: Unit heavily Used" at bounding box center [385, 370] width 222 height 73
copy p "DMBGLTHD6PW"
copy p "DQK4T9C2RTS"
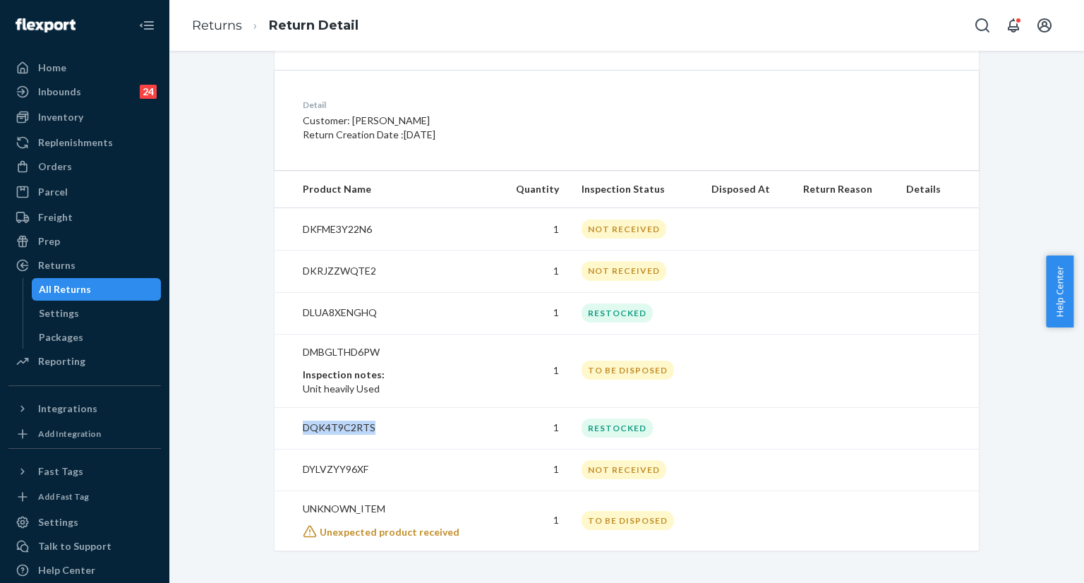
drag, startPoint x: 375, startPoint y: 424, endPoint x: 284, endPoint y: 406, distance: 92.7
click at [303, 427] on p "DQK4T9C2RTS" at bounding box center [394, 427] width 182 height 14
copy p "DKFME3Y22N6"
drag, startPoint x: 370, startPoint y: 230, endPoint x: 296, endPoint y: 226, distance: 74.2
click at [296, 226] on td "DKFME3Y22N6" at bounding box center [385, 229] width 222 height 42
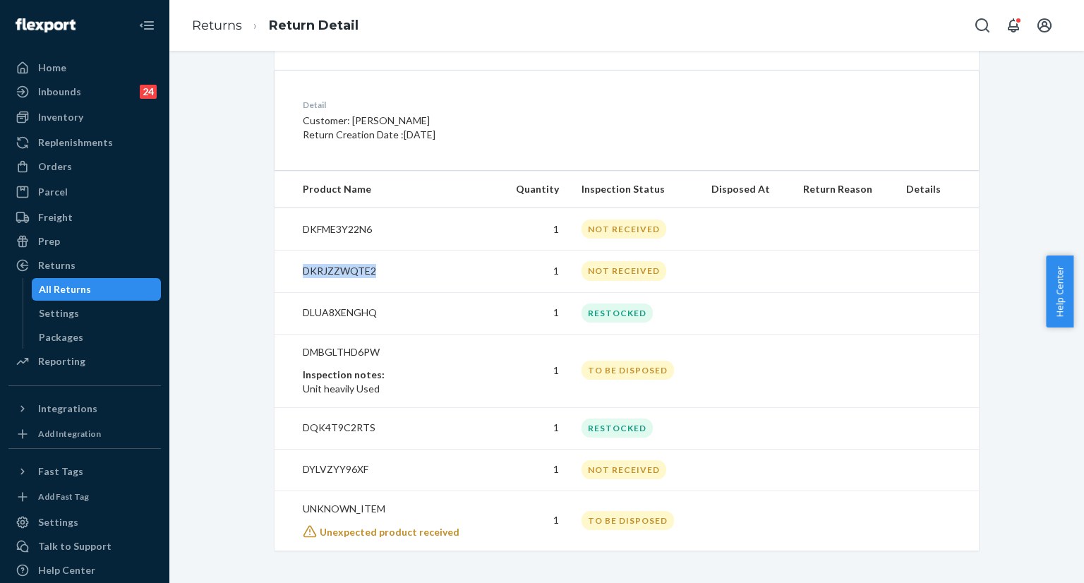
copy p "DKRJZZWQTE2"
drag, startPoint x: 385, startPoint y: 266, endPoint x: 271, endPoint y: 269, distance: 114.3
click at [274, 269] on td "DKRJZZWQTE2" at bounding box center [385, 271] width 222 height 42
drag, startPoint x: 368, startPoint y: 466, endPoint x: 296, endPoint y: 472, distance: 72.9
click at [296, 472] on td "DYLVZYY96XF" at bounding box center [385, 470] width 222 height 42
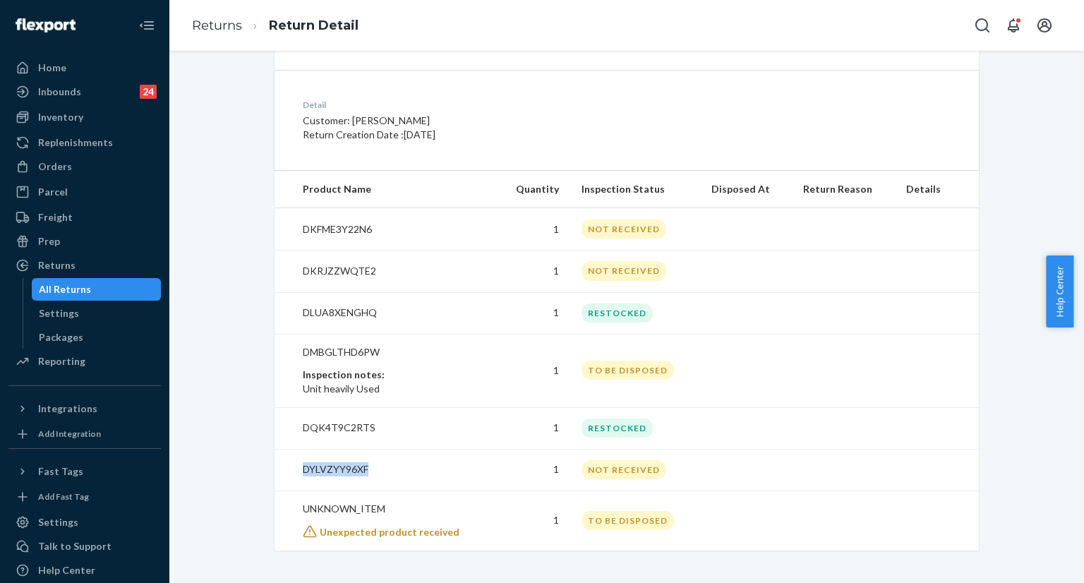
copy p "DYLVZYY96XF"
